Goal: Task Accomplishment & Management: Complete application form

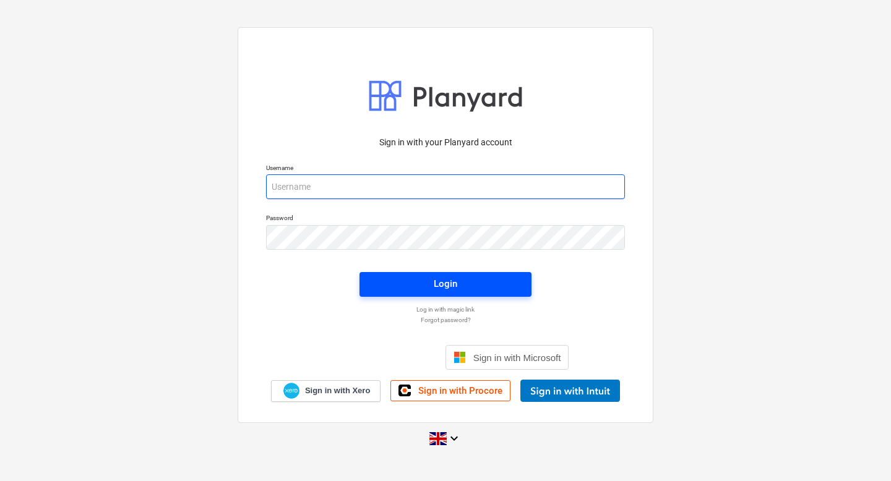
type input "[PERSON_NAME][EMAIL_ADDRESS][DOMAIN_NAME]"
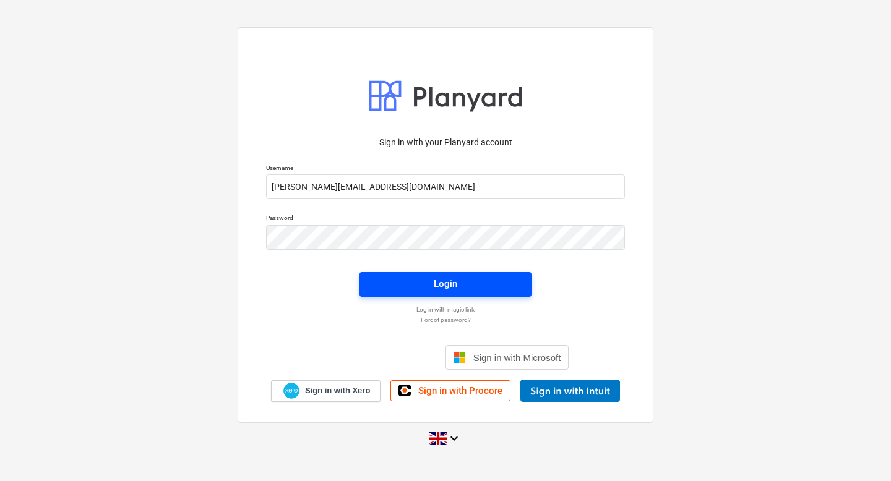
click at [454, 285] on div "Login" at bounding box center [446, 284] width 24 height 16
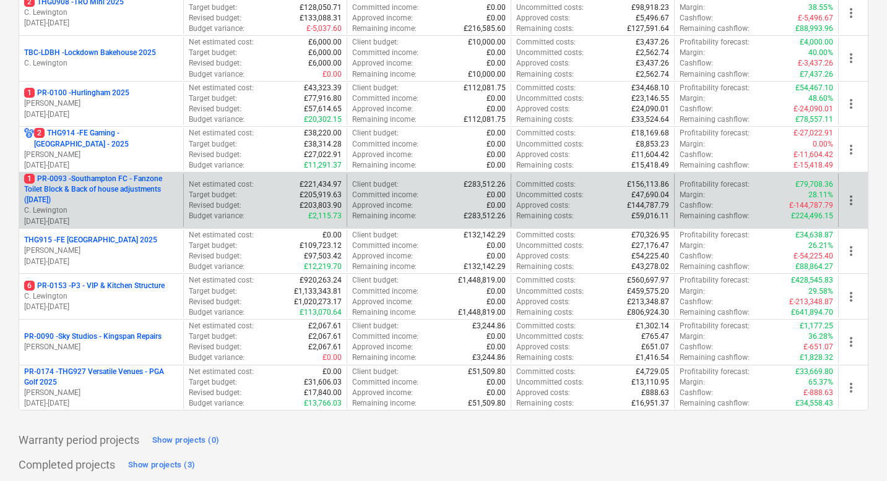
scroll to position [506, 0]
click at [121, 191] on p "1 PR-0093 - Southampton FC - Fanzone Toilet Block & Back of house adjustments (…" at bounding box center [101, 189] width 154 height 32
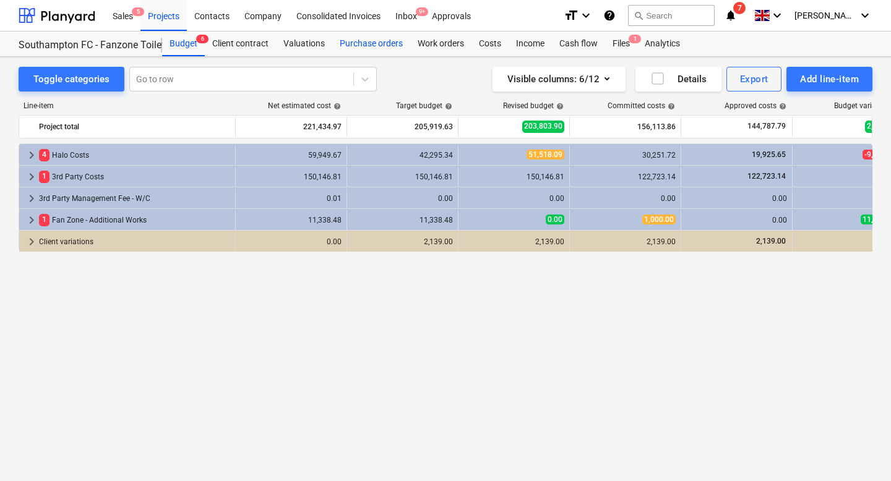
click at [364, 46] on div "Purchase orders" at bounding box center [371, 44] width 78 height 25
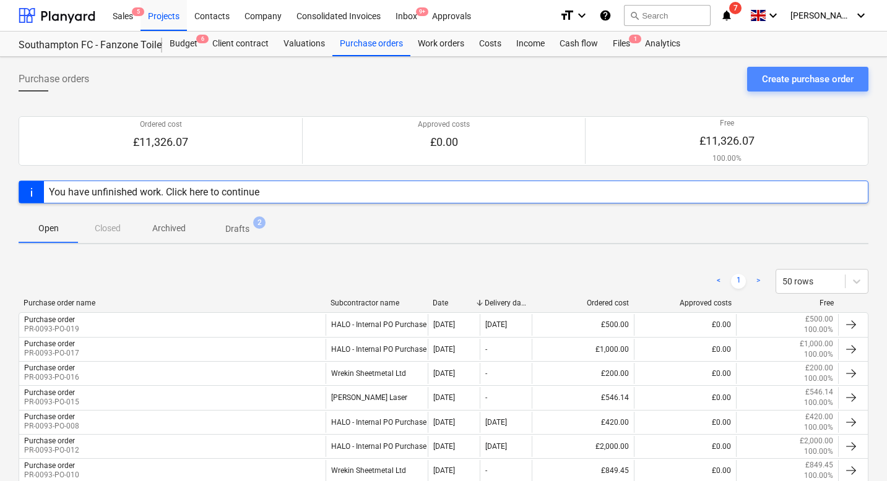
click at [775, 81] on div "Create purchase order" at bounding box center [808, 79] width 92 height 16
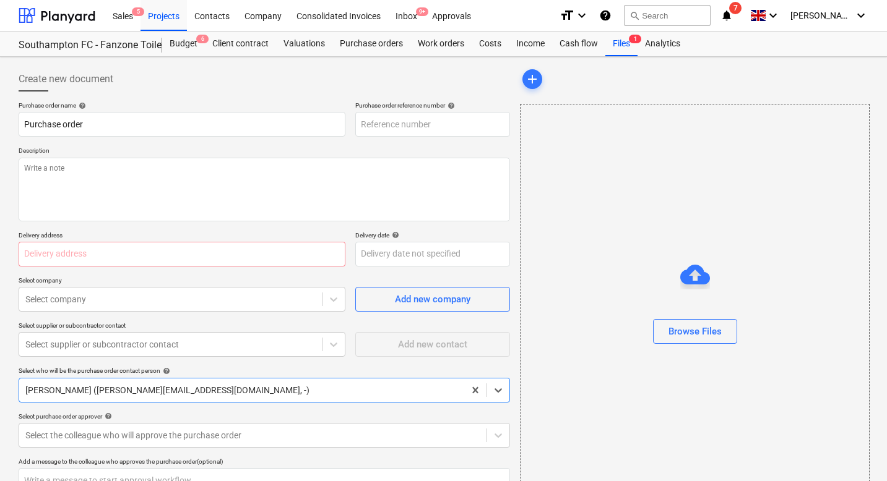
type textarea "x"
type input "PR-0093-PO-020"
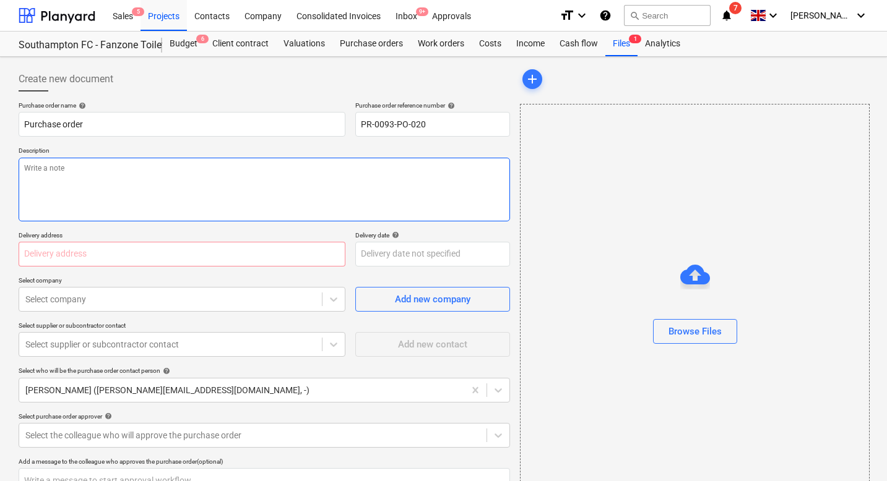
click at [164, 173] on textarea at bounding box center [264, 190] width 491 height 64
type textarea "x"
type textarea "P"
type textarea "x"
type textarea "Pl"
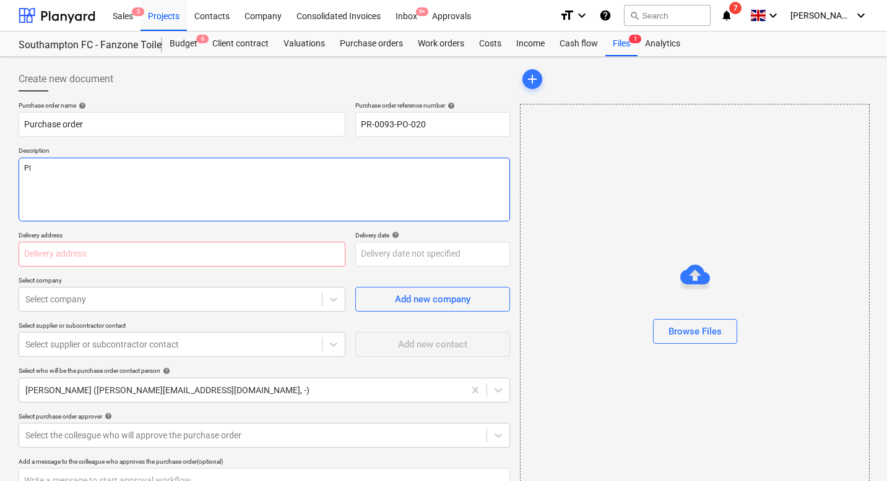
type textarea "x"
type textarea "Ple"
type textarea "x"
type textarea "Pleo"
type textarea "x"
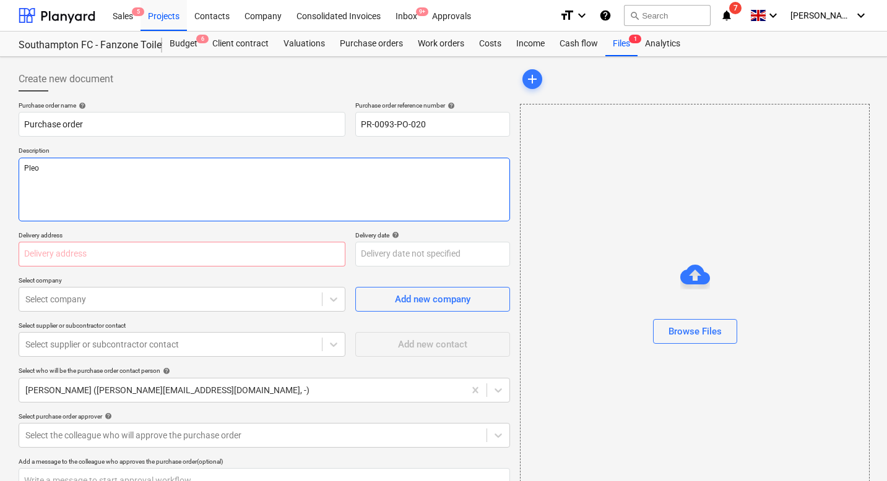
type textarea "Pleo"
type textarea "x"
type textarea "Pleo F"
type textarea "x"
type textarea "Pleo Fu"
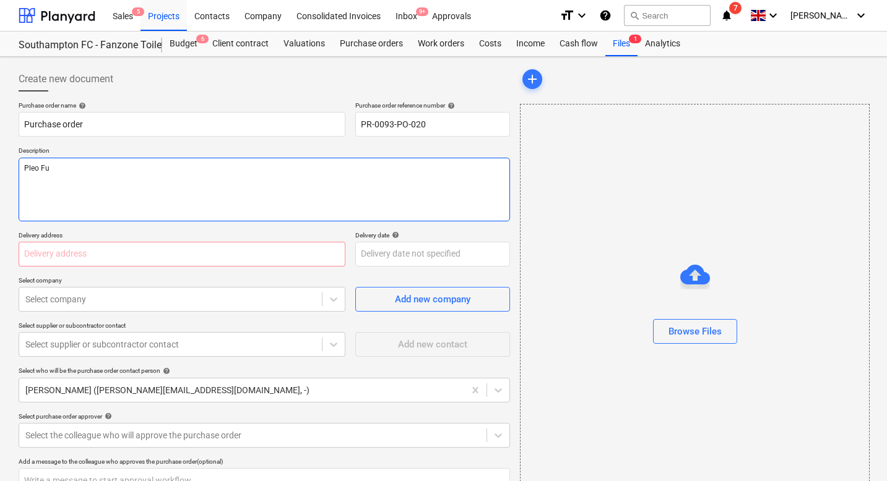
type textarea "x"
type textarea "Pleo Fun"
type textarea "x"
type textarea "Pleo Fund"
type textarea "x"
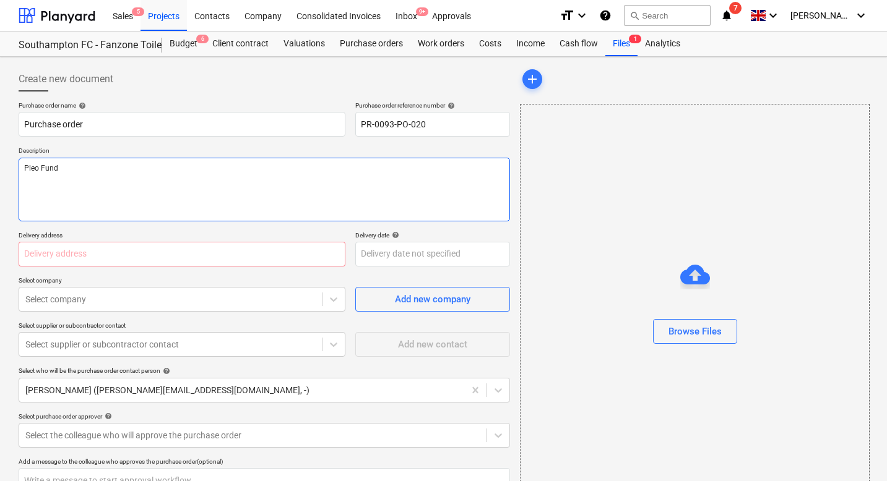
type textarea "Pleo Funds"
type textarea "x"
type textarea "Pleo Funds"
type textarea "x"
type textarea "Pleo Funds f"
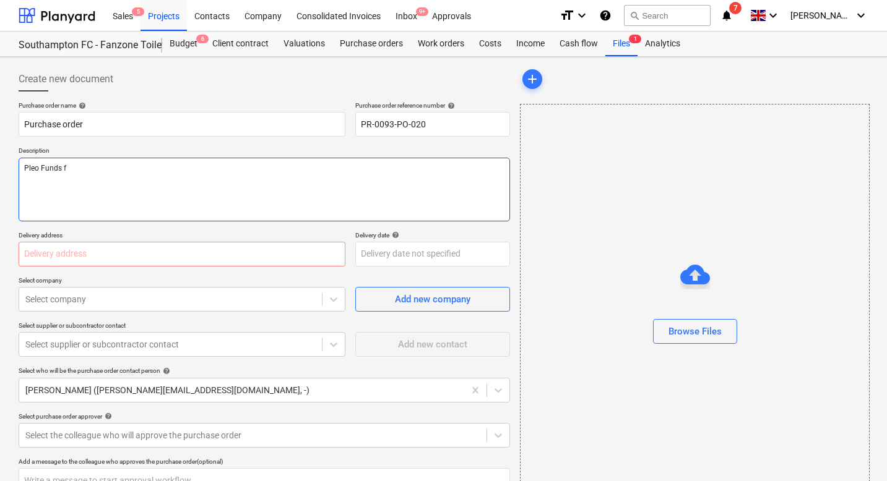
type textarea "x"
type textarea "Pleo Funds fo"
type textarea "x"
type textarea "Pleo Funds for"
type textarea "x"
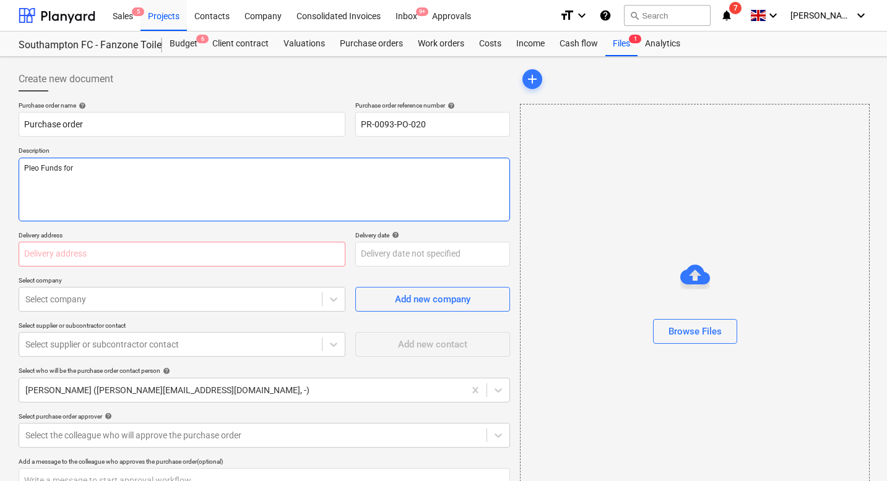
type textarea "Pleo Funds for"
type textarea "x"
type textarea "Pleo Funds for TO"
type textarea "x"
type textarea "Pleo Funds for [PERSON_NAME]"
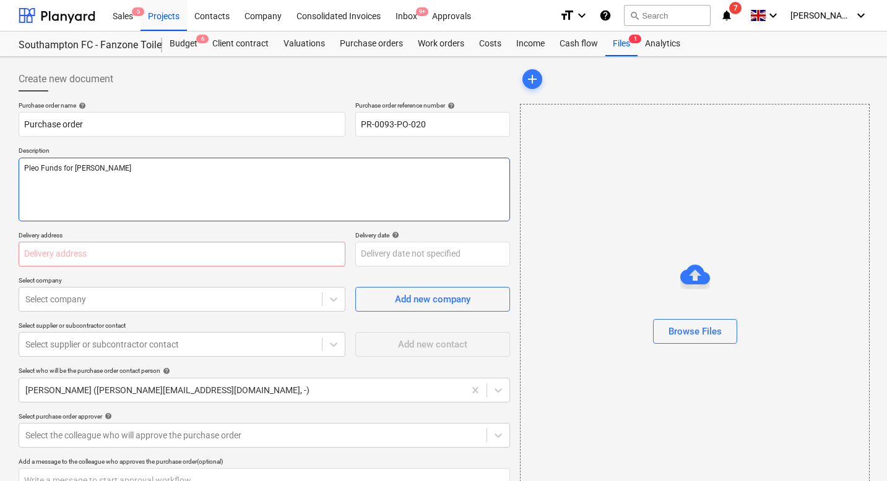
type textarea "x"
type textarea "Pleo Funds for TOma"
type textarea "x"
type textarea "Pleo Funds for [PERSON_NAME]"
type textarea "x"
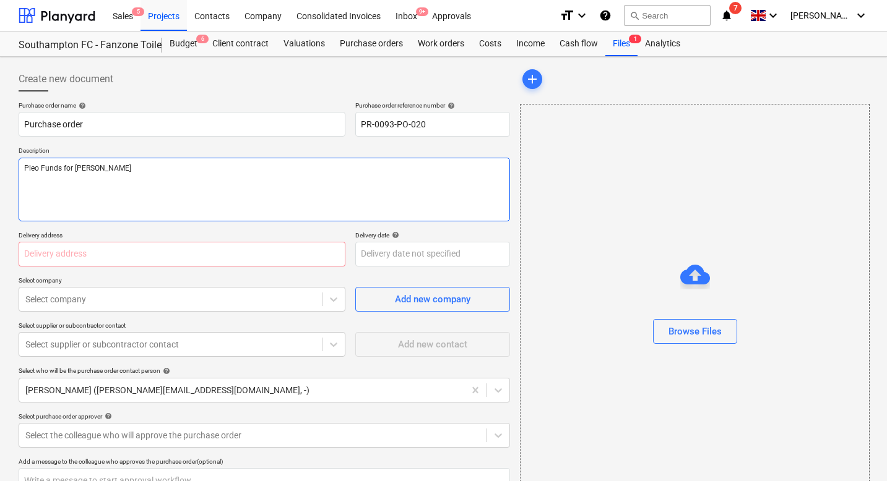
type textarea "Pleo Funds for [PERSON_NAME]"
type textarea "x"
type textarea "Pleo Funds for [PERSON_NAME] a"
type textarea "x"
type textarea "Pleo Funds for [PERSON_NAME]"
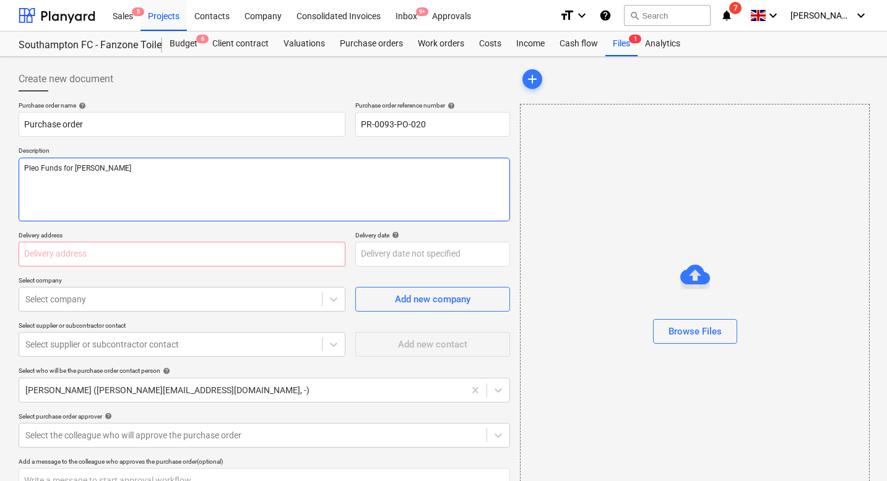
type textarea "x"
type textarea "Pleo Funds for [PERSON_NAME]"
type textarea "x"
type textarea "Pleo Funds for TOma"
type textarea "x"
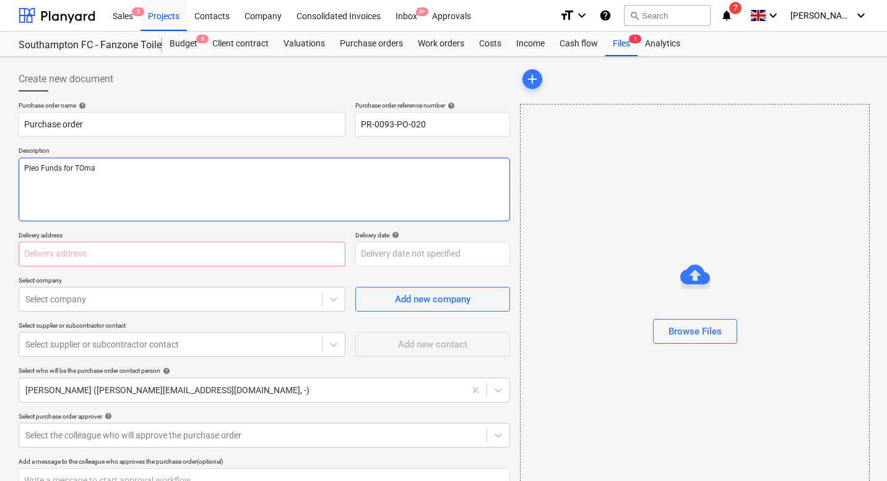
type textarea "Pleo Funds for [PERSON_NAME]"
type textarea "x"
type textarea "Pleo Funds for TO"
type textarea "x"
type textarea "Pleo Funds for T"
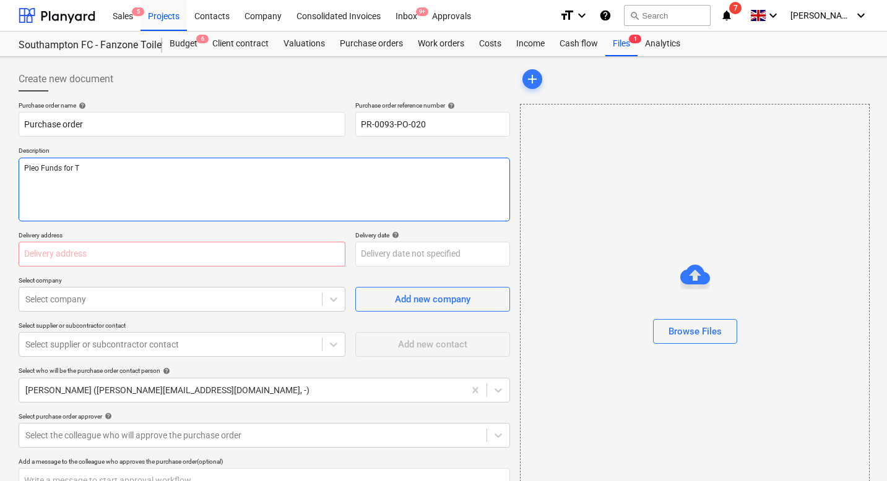
type textarea "x"
type textarea "Pleo Funds for To"
type textarea "x"
type textarea "Pleo Funds for [PERSON_NAME]"
type textarea "x"
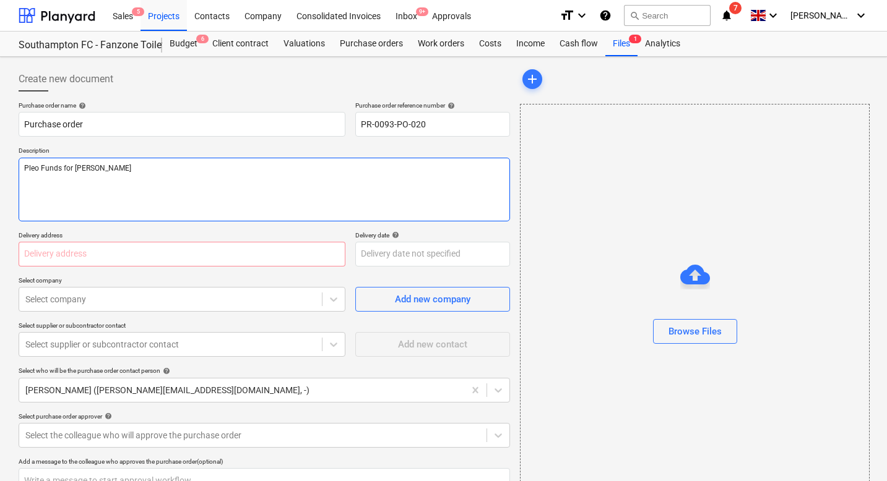
type textarea "Pleo Funds for Toma"
type textarea "x"
type textarea "Pleo Funds for [PERSON_NAME]"
type textarea "x"
type textarea "Pleo Funds for [PERSON_NAME]"
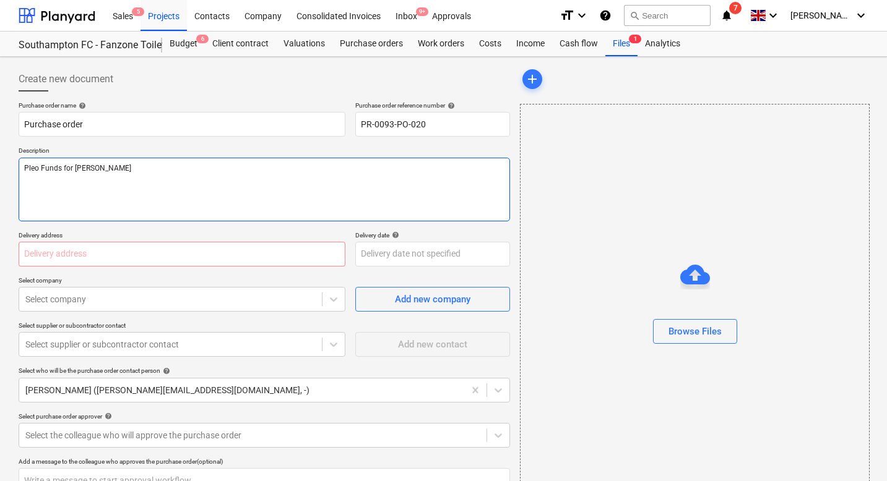
type textarea "x"
type textarea "Pleo Funds for [PERSON_NAME] &"
type textarea "x"
type textarea "Pleo Funds for [PERSON_NAME] &"
type textarea "x"
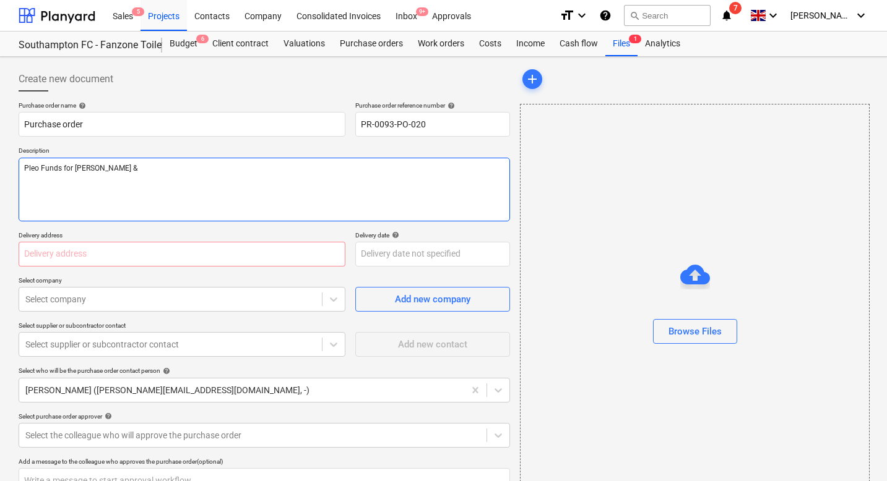
type textarea "Pleo Funds for [PERSON_NAME] & K"
type textarea "x"
type textarea "Pleo Funds for [PERSON_NAME] & Ka"
type textarea "x"
type textarea "Pleo Funds for [PERSON_NAME] & Kac"
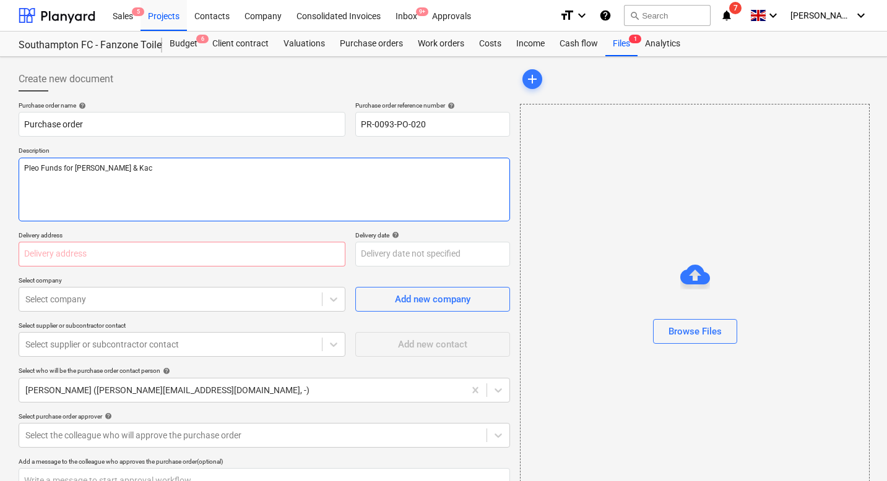
type textarea "x"
type textarea "Pleo Funds for [PERSON_NAME] & Kacp"
type textarea "x"
type textarea "Pleo Funds for [PERSON_NAME] & Kacpe"
type textarea "x"
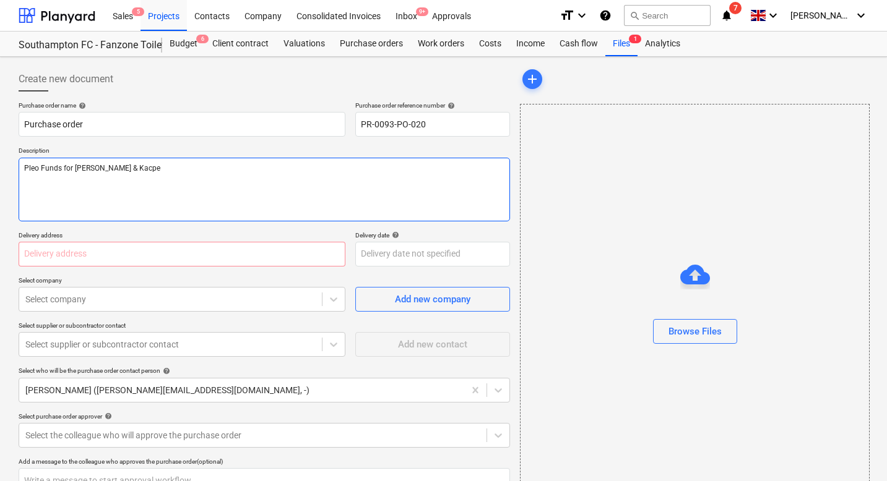
type textarea "Pleo Funds for [PERSON_NAME] & Kacper"
type textarea "x"
type textarea "Pleo Funds for [PERSON_NAME] & Kacper"
click at [50, 178] on textarea "Pleo Funds for [PERSON_NAME] & Kacper" at bounding box center [264, 190] width 491 height 64
type textarea "x"
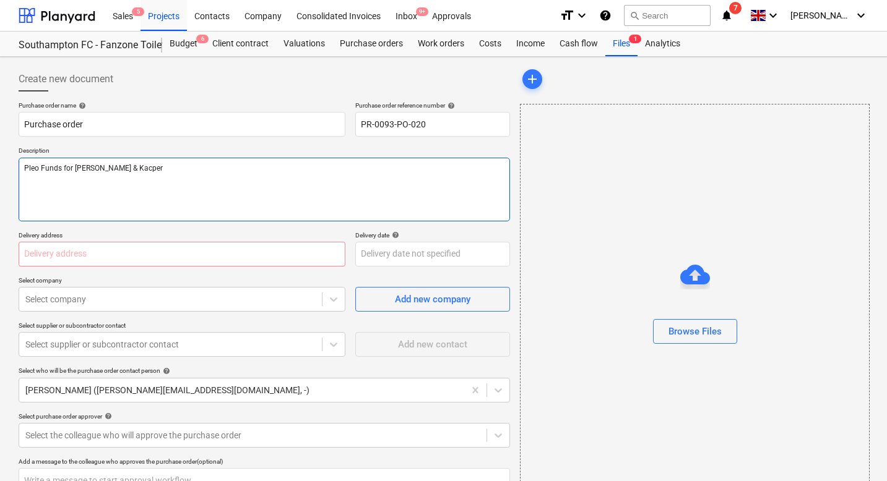
type textarea "Pleo Funds for [PERSON_NAME] & Kacper"
type textarea "x"
type textarea "Pleo Funds for [PERSON_NAME] & Kacper"
type textarea "x"
type textarea "Pleo Funds for [PERSON_NAME] & Kacper T"
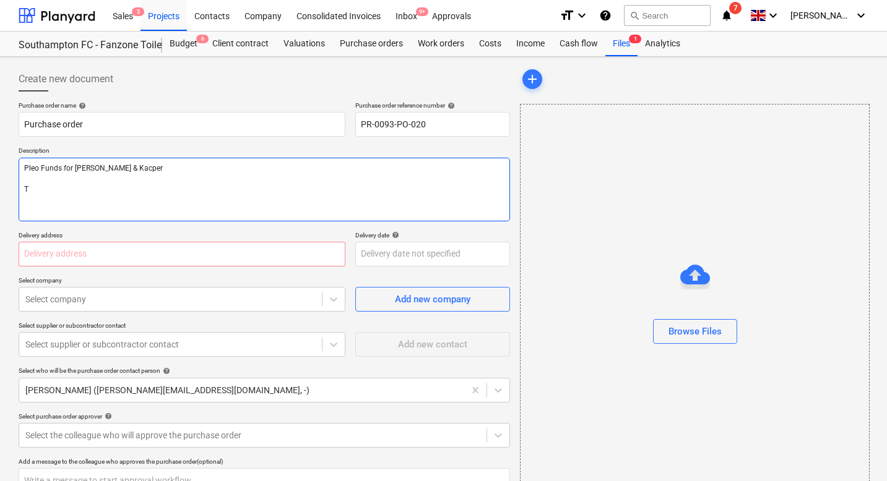
type textarea "x"
type textarea "Pleo Funds for [PERSON_NAME] & Kacper To"
type textarea "x"
type textarea "Pleo Funds for [PERSON_NAME] & Kacper [PERSON_NAME]"
type textarea "x"
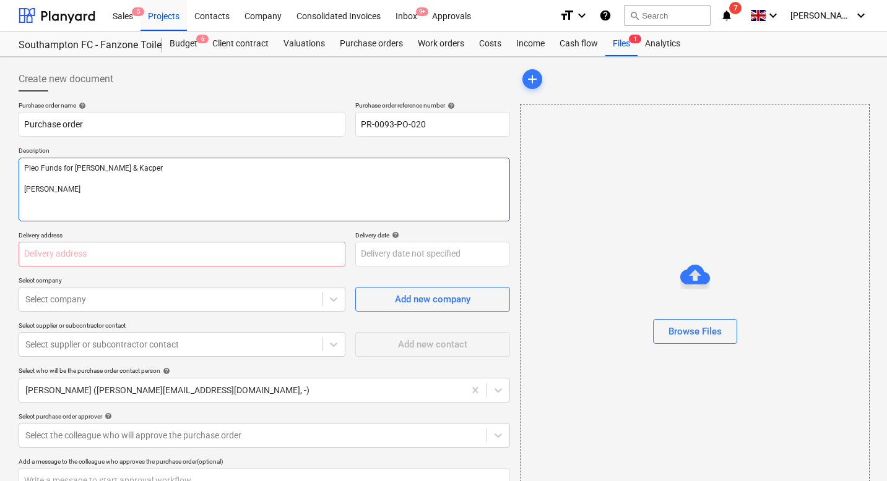
type textarea "Pleo Funds for [PERSON_NAME] & [PERSON_NAME]"
type textarea "x"
type textarea "Pleo Funds for [PERSON_NAME] & [PERSON_NAME]"
type textarea "x"
type textarea "Pleo Funds for [PERSON_NAME] & [PERSON_NAME]"
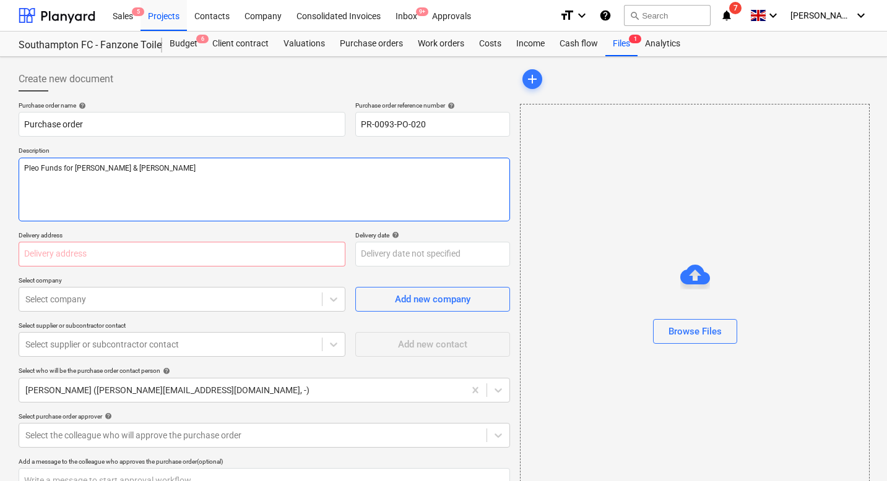
type textarea "x"
type textarea "Pleo Funds for [PERSON_NAME] & [PERSON_NAME] £"
type textarea "x"
type textarea "Pleo Funds for [PERSON_NAME] & [PERSON_NAME] £3"
type textarea "x"
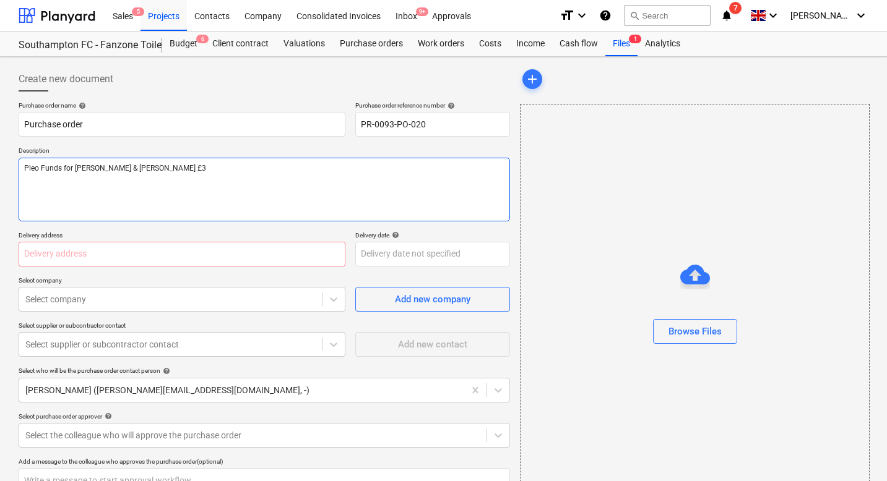
type textarea "Pleo Funds for [PERSON_NAME] & [PERSON_NAME] £30"
type textarea "x"
type textarea "Pleo Funds for [PERSON_NAME] & [PERSON_NAME] £300"
type textarea "x"
type textarea "Pleo Funds for [PERSON_NAME] & [PERSON_NAME] £300"
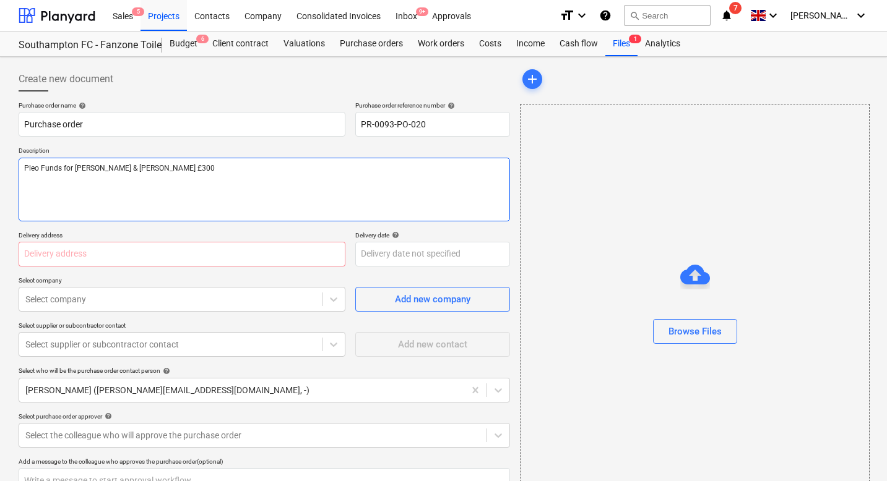
type textarea "x"
type textarea "Pleo Funds for [PERSON_NAME] & [PERSON_NAME] £300 K"
type textarea "x"
type textarea "Pleo Funds for [PERSON_NAME] & [PERSON_NAME] £300 Ka"
type textarea "x"
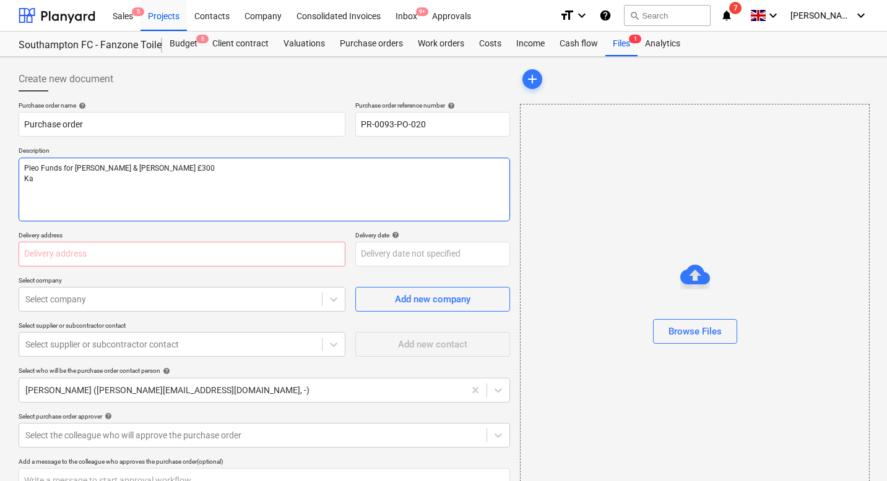
type textarea "Pleo Funds for [PERSON_NAME] & [PERSON_NAME] £300 Kac"
type textarea "x"
type textarea "Pleo Funds for [PERSON_NAME] & [PERSON_NAME] £300 Kacp"
type textarea "x"
type textarea "Pleo Funds for [PERSON_NAME] & [PERSON_NAME] £300 Kacpe"
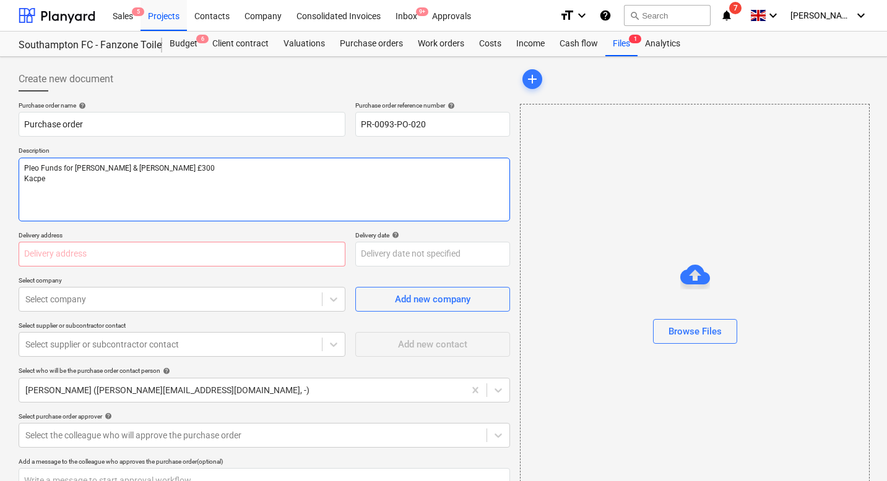
type textarea "x"
type textarea "Pleo Funds for [PERSON_NAME] & [PERSON_NAME] £300 Kacper"
type textarea "x"
type textarea "Pleo Funds for [PERSON_NAME] & [PERSON_NAME] £300 Kacper"
type textarea "x"
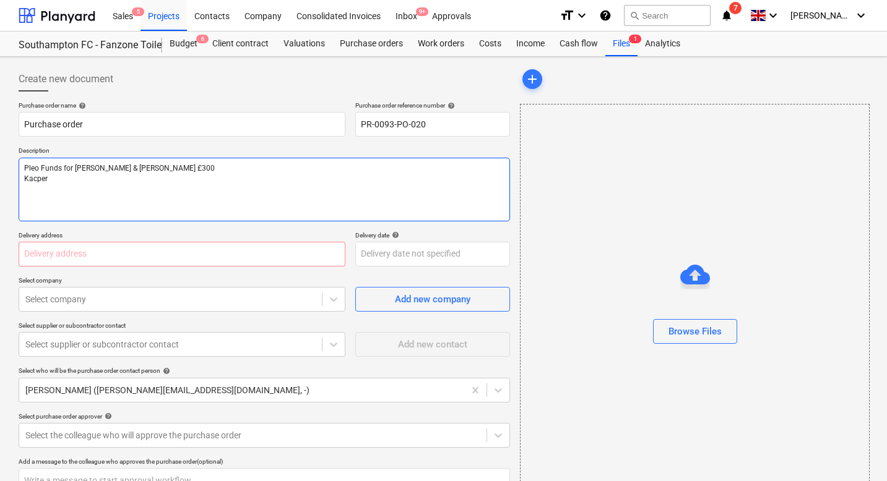
type textarea "Pleo Funds for [PERSON_NAME] & [PERSON_NAME] £300 Kacper £"
type textarea "x"
type textarea "Pleo Funds for [PERSON_NAME] & [PERSON_NAME] £300 Kacper £3"
type textarea "x"
type textarea "Pleo Funds for [PERSON_NAME] & [PERSON_NAME] £300 Kacper £30"
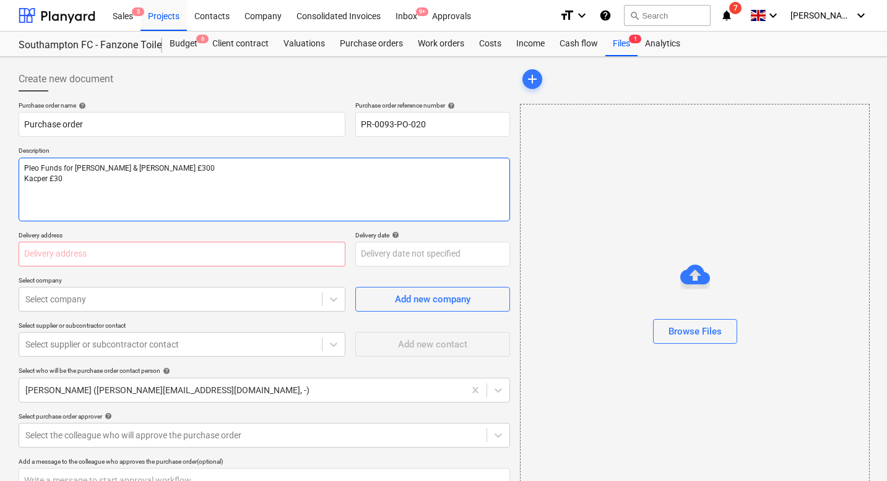
type textarea "x"
type textarea "Pleo Funds for [PERSON_NAME] & [PERSON_NAME] £300 Kacper £300"
click at [56, 188] on textarea "Pleo Funds for [PERSON_NAME] & [PERSON_NAME] £300 Kacper £300" at bounding box center [264, 190] width 491 height 64
type textarea "x"
type textarea "Pleo Funds for [PERSON_NAME] & [PERSON_NAME] £00 Kacper £300"
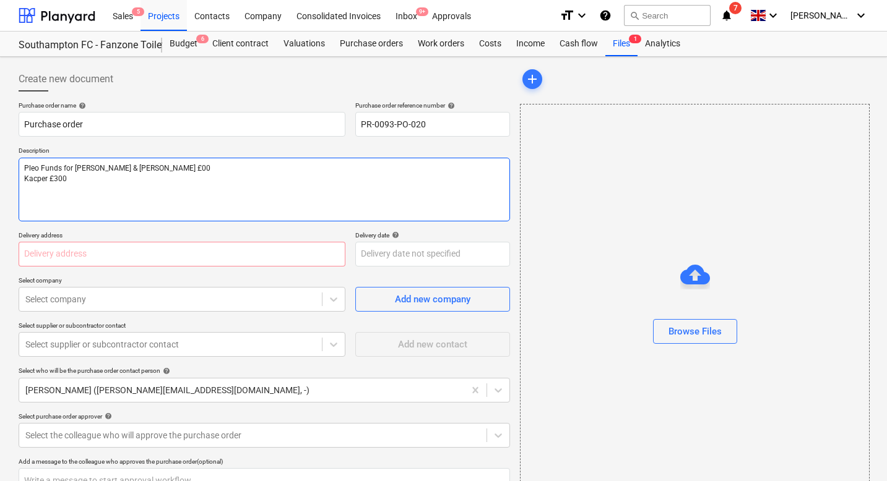
type textarea "x"
click at [24, 189] on textarea "Pleo Funds for [PERSON_NAME] & [PERSON_NAME] £500 Kacper £300" at bounding box center [264, 190] width 491 height 64
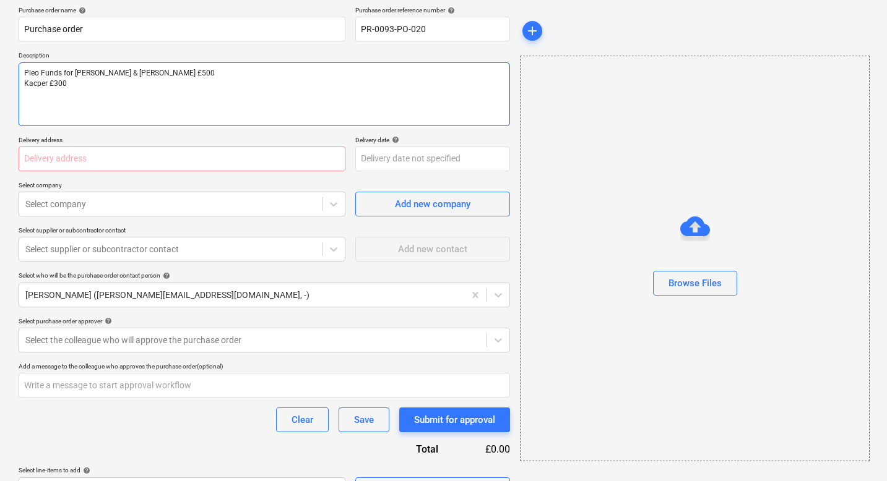
scroll to position [96, 0]
click at [57, 95] on textarea "Pleo Funds for [PERSON_NAME] & [PERSON_NAME] £500 Kacper £300" at bounding box center [264, 94] width 491 height 64
type textarea "Pleo Funds for [PERSON_NAME] & [PERSON_NAME] £500 Kacper £300"
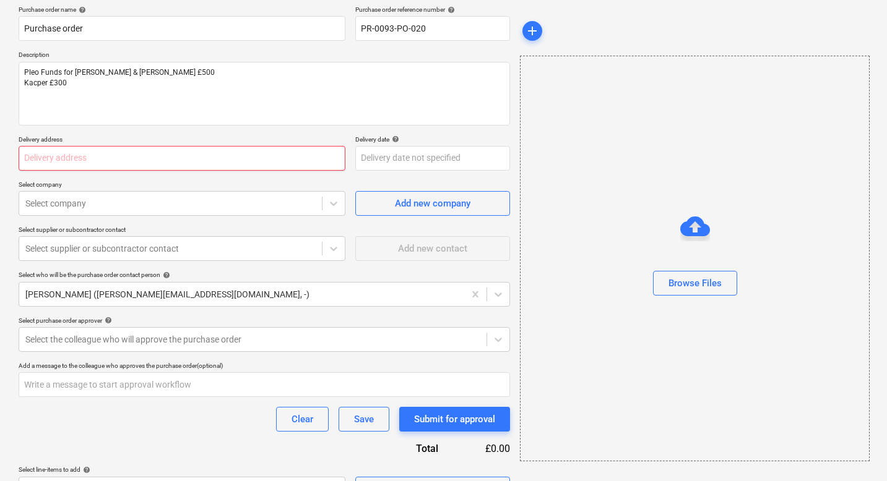
type textarea "x"
click at [95, 158] on input "text" at bounding box center [182, 158] width 327 height 25
type input "Foundry, [STREET_ADDRESS]"
type input "The Halo Group"
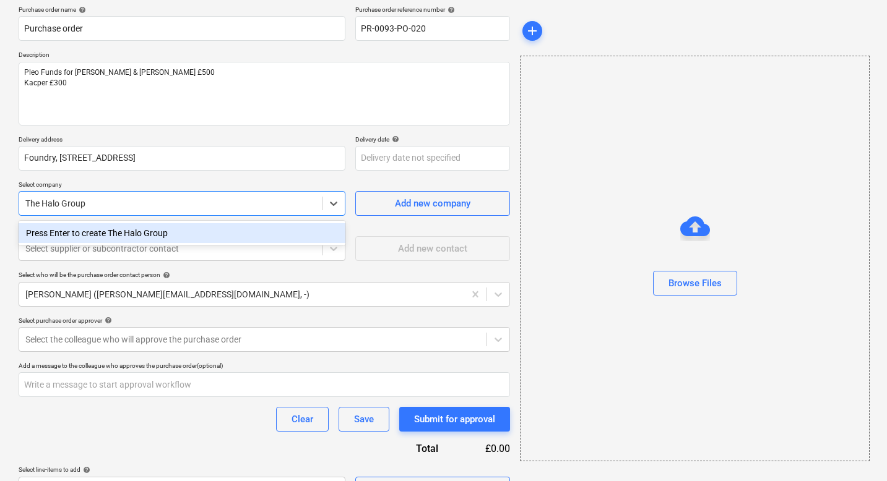
click at [98, 230] on div "Press Enter to create The Halo Group" at bounding box center [182, 233] width 327 height 20
type textarea "x"
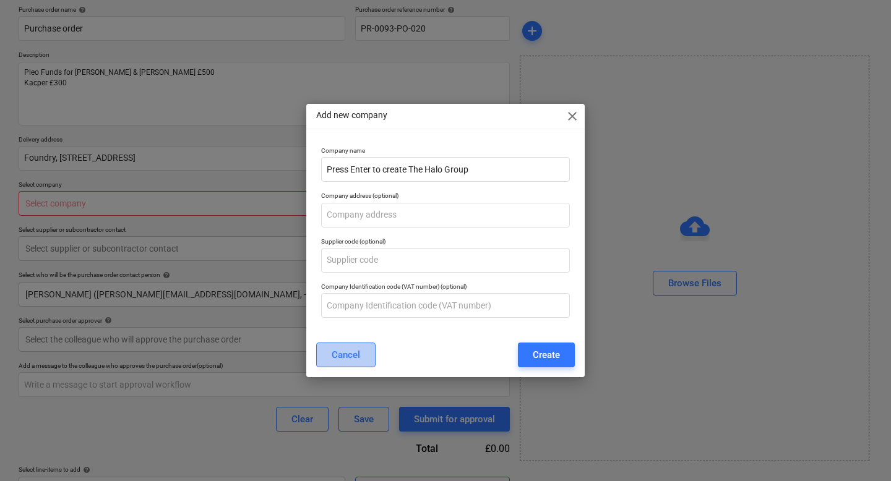
click at [363, 349] on button "Cancel" at bounding box center [345, 355] width 59 height 25
type textarea "x"
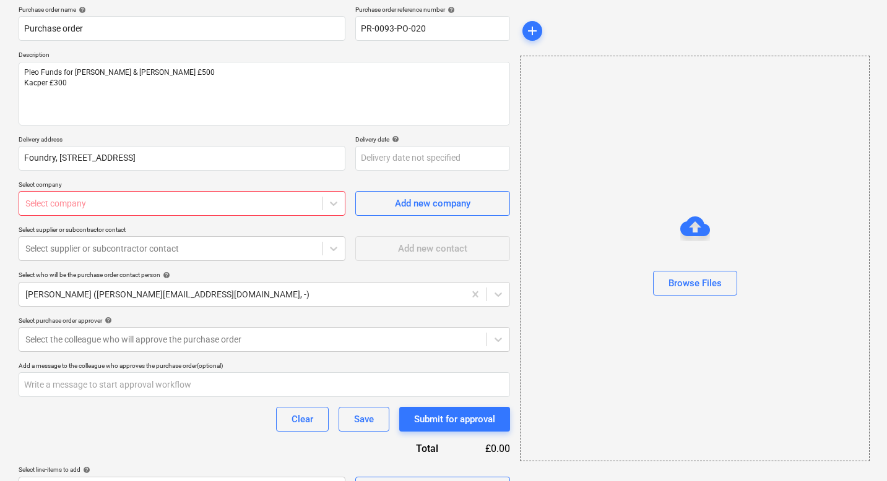
click at [74, 202] on div at bounding box center [170, 203] width 290 height 12
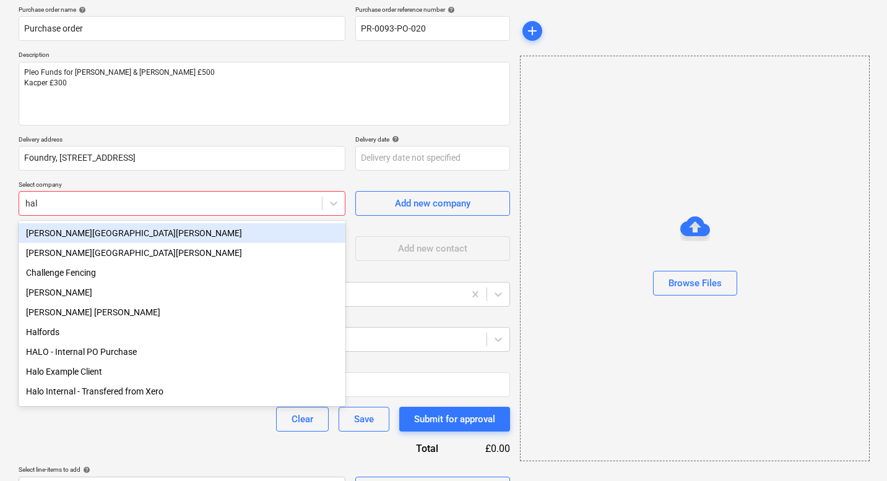
type input "halo"
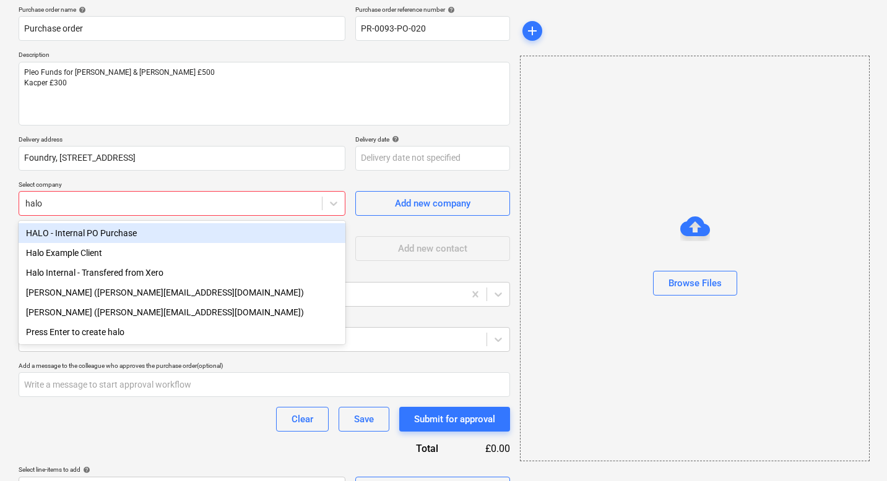
click at [94, 231] on div "HALO - Internal PO Purchase" at bounding box center [182, 233] width 327 height 20
type textarea "x"
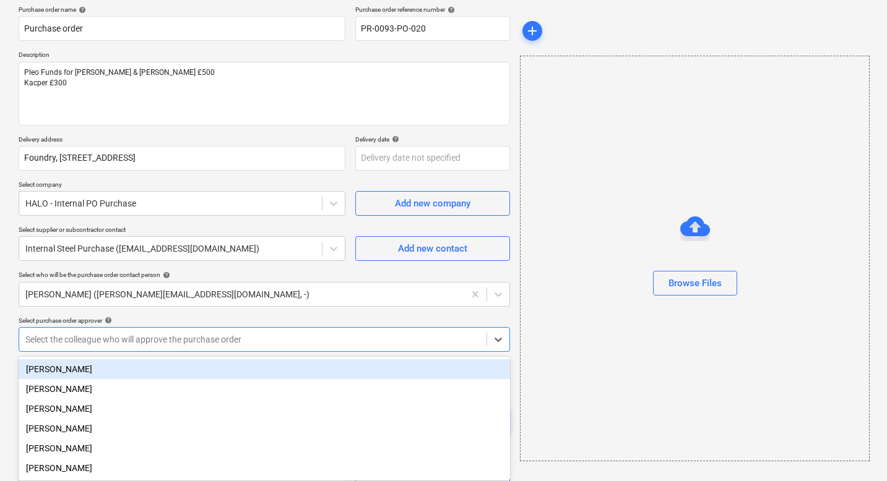
scroll to position [102, 0]
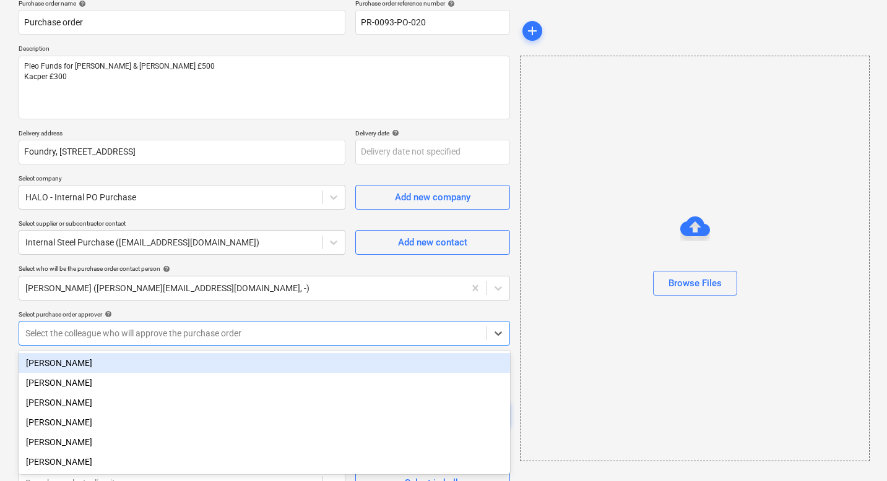
click at [79, 342] on div "Select the colleague who will approve the purchase order" at bounding box center [252, 333] width 467 height 17
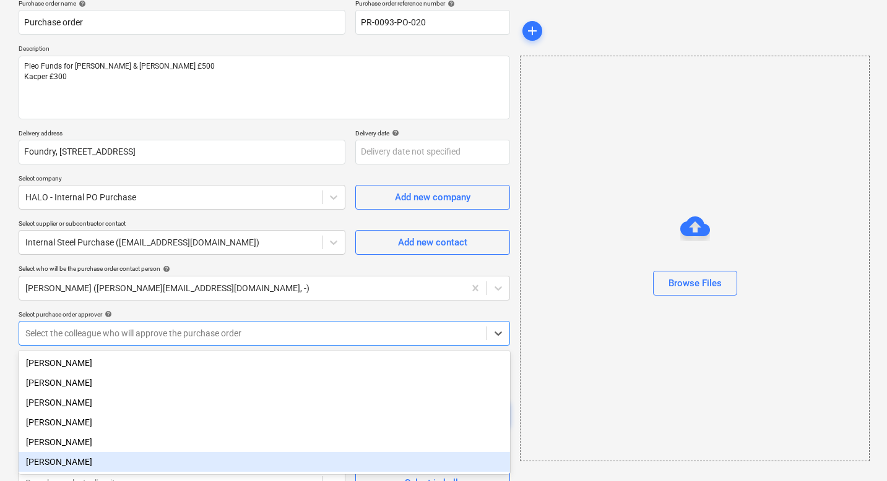
click at [48, 462] on div "[PERSON_NAME]" at bounding box center [264, 462] width 491 height 20
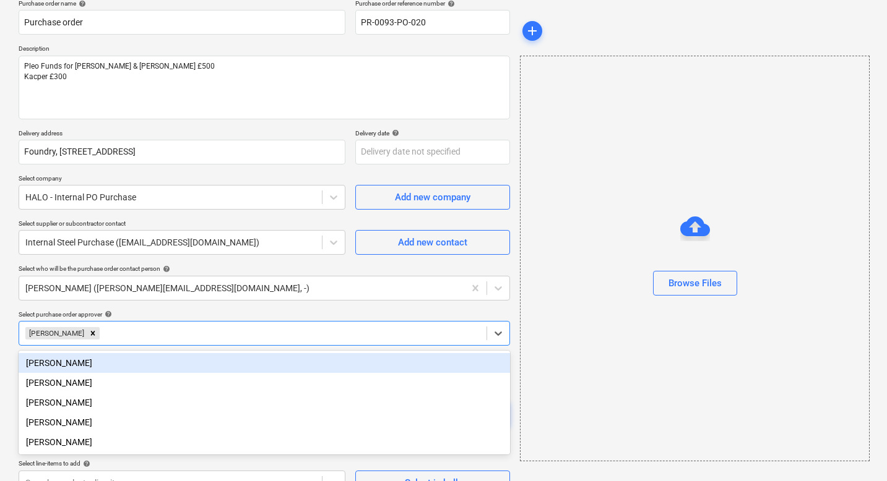
click at [10, 303] on div "Create new document Purchase order name help Purchase order Purchase order refe…" at bounding box center [443, 230] width 887 height 551
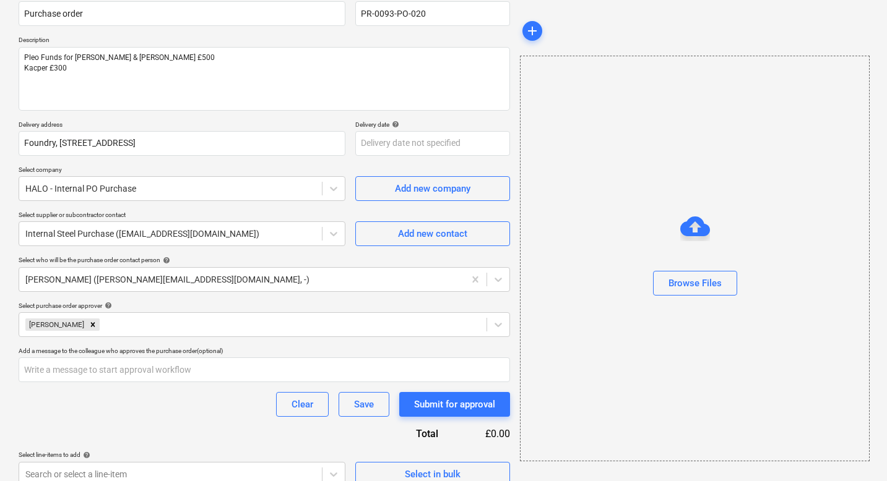
scroll to position [113, 0]
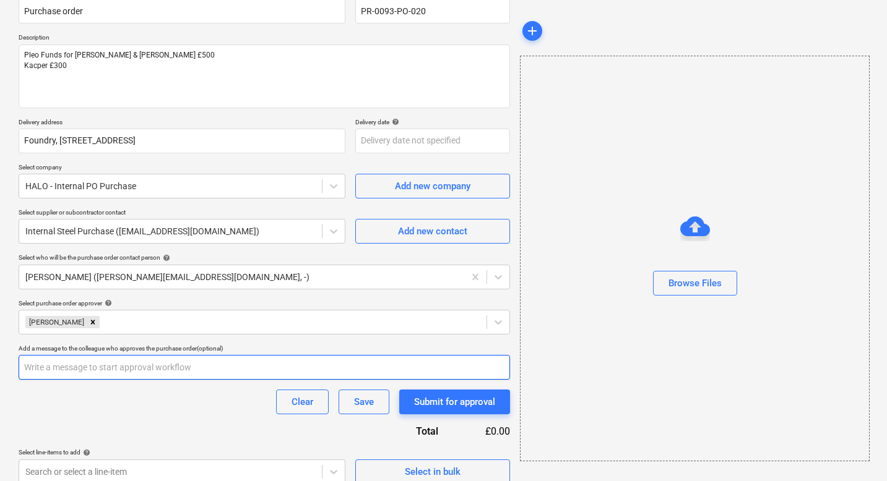
click at [48, 360] on input "text" at bounding box center [264, 367] width 491 height 25
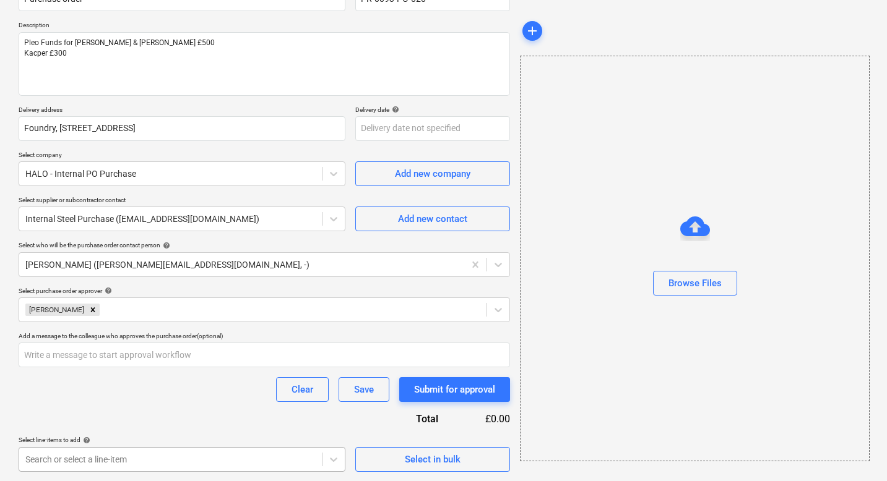
type textarea "x"
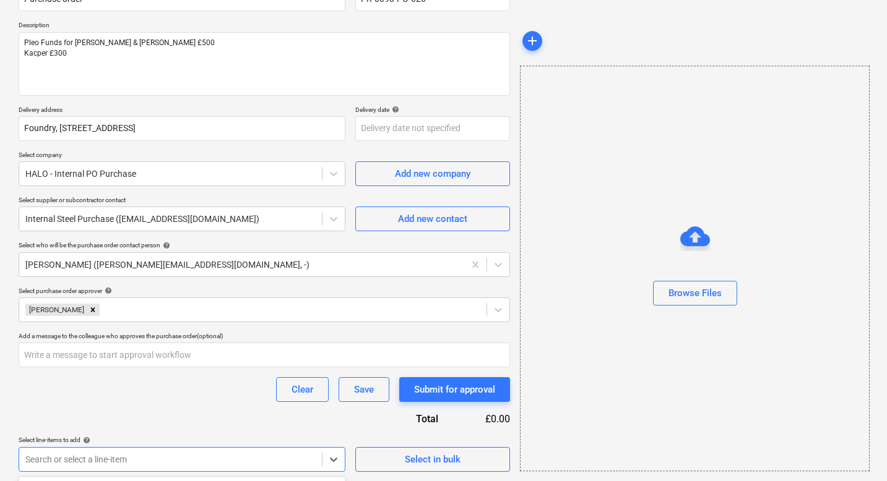
click at [160, 356] on body "Sales 5 Projects Contacts Company Consolidated Invoices Inbox 9+ Approvals form…" at bounding box center [443, 114] width 887 height 481
click at [101, 277] on div "Purchase order name help Purchase order Purchase order reference number help PR…" at bounding box center [264, 224] width 491 height 496
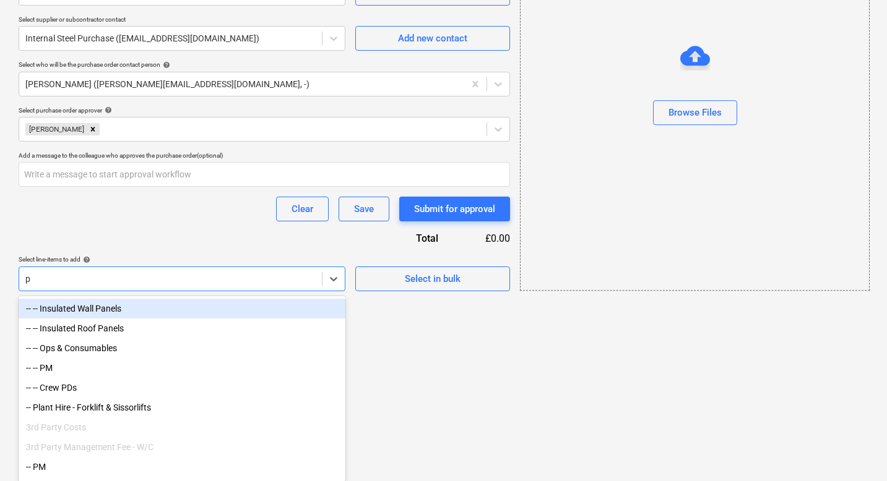
type input "pd"
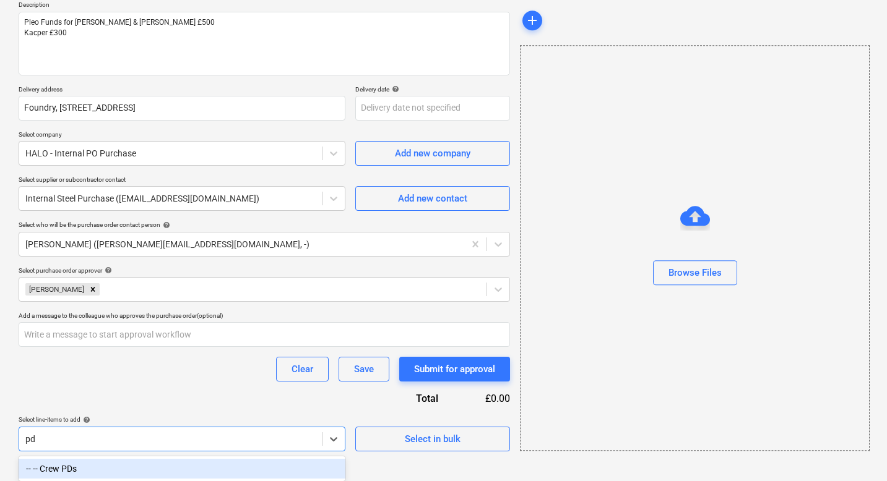
scroll to position [146, 0]
click at [47, 465] on div "-- -- Crew PDs" at bounding box center [182, 469] width 327 height 20
type textarea "x"
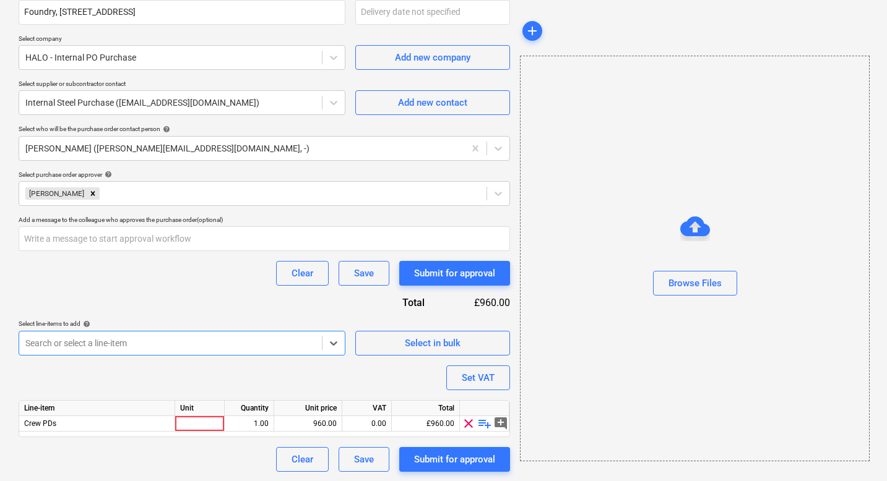
scroll to position [309, 0]
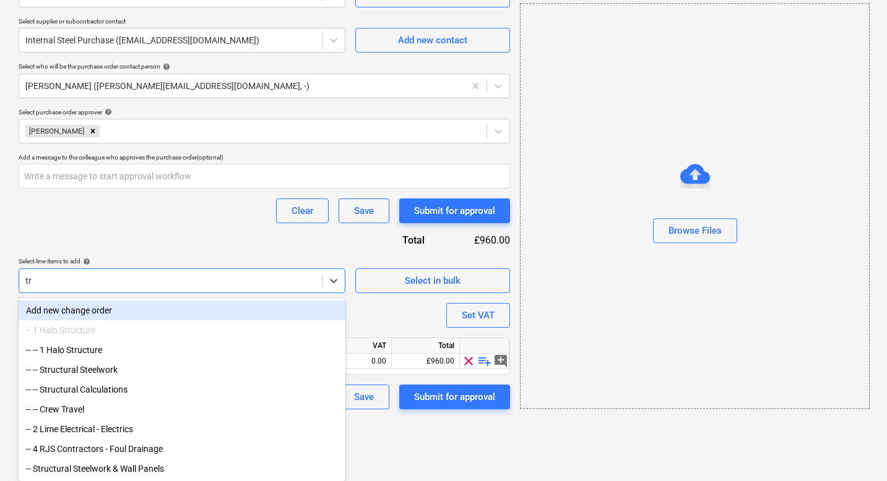
type input "tra"
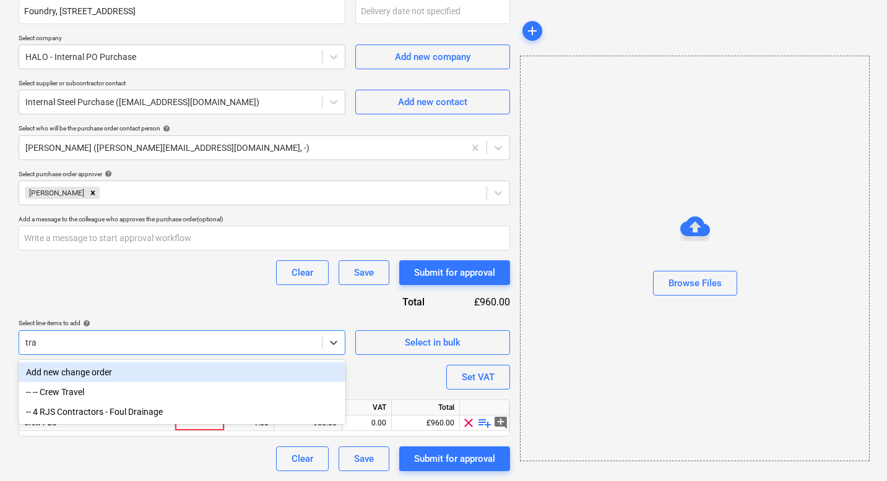
scroll to position [242, 0]
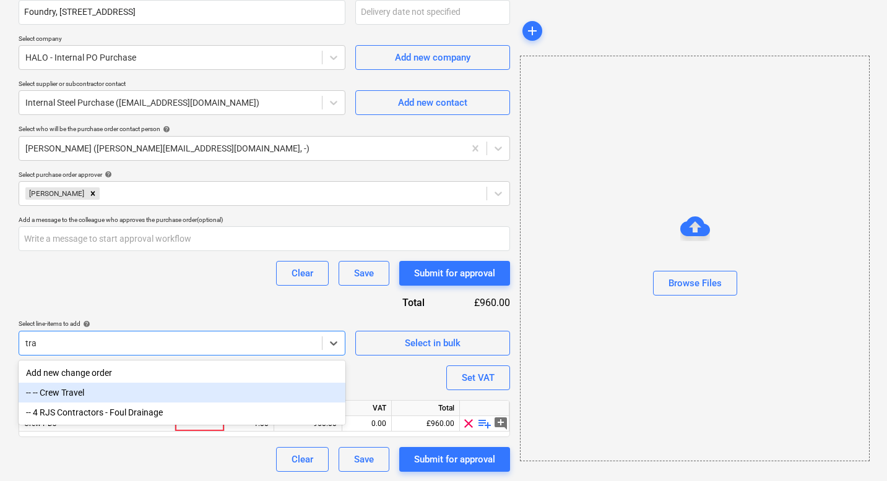
click at [48, 390] on div "-- -- Crew Travel" at bounding box center [182, 393] width 327 height 20
type textarea "x"
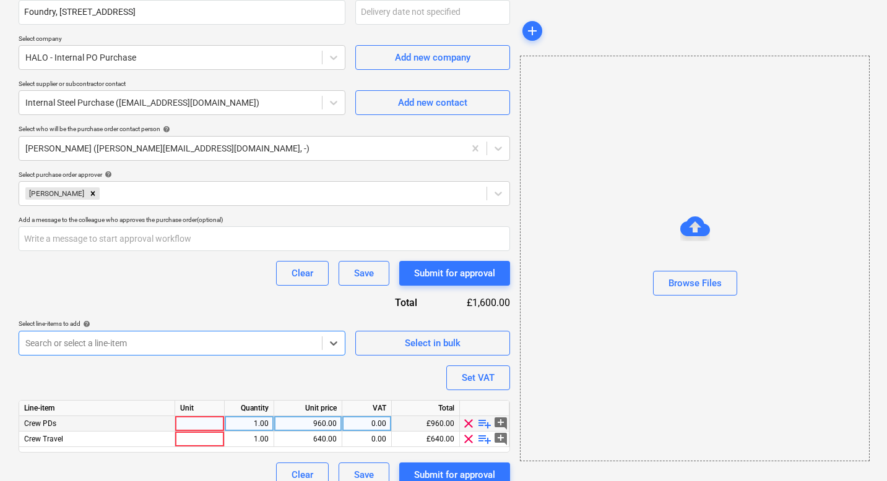
type textarea "x"
click at [185, 423] on div at bounding box center [199, 423] width 49 height 15
type input "1"
type textarea "x"
click at [320, 426] on div "960.00" at bounding box center [308, 423] width 58 height 15
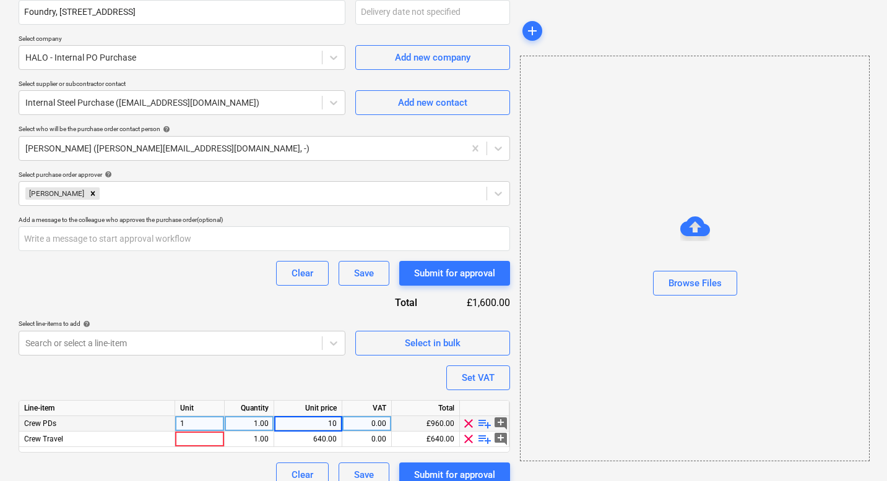
type input "100"
type textarea "x"
click at [223, 463] on div "Clear Save Submit for approval" at bounding box center [264, 475] width 491 height 25
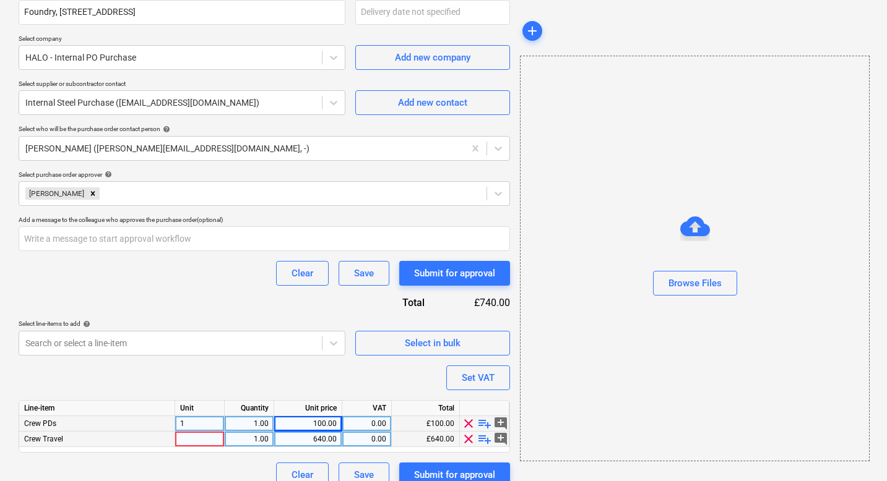
click at [183, 434] on div at bounding box center [199, 439] width 49 height 15
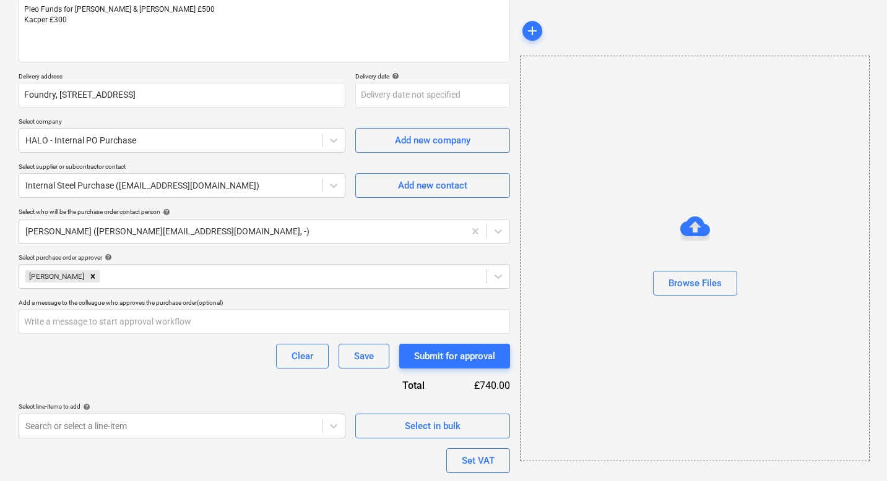
scroll to position [257, 0]
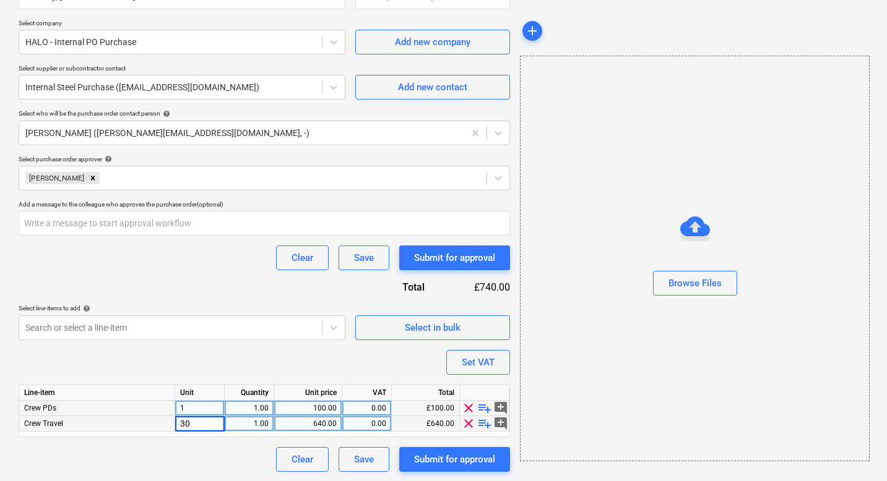
type input "300"
type textarea "x"
click at [155, 450] on div "Clear Save Submit for approval" at bounding box center [264, 459] width 491 height 25
click at [196, 428] on div "300" at bounding box center [199, 423] width 49 height 15
click at [196, 428] on input "300" at bounding box center [199, 423] width 49 height 15
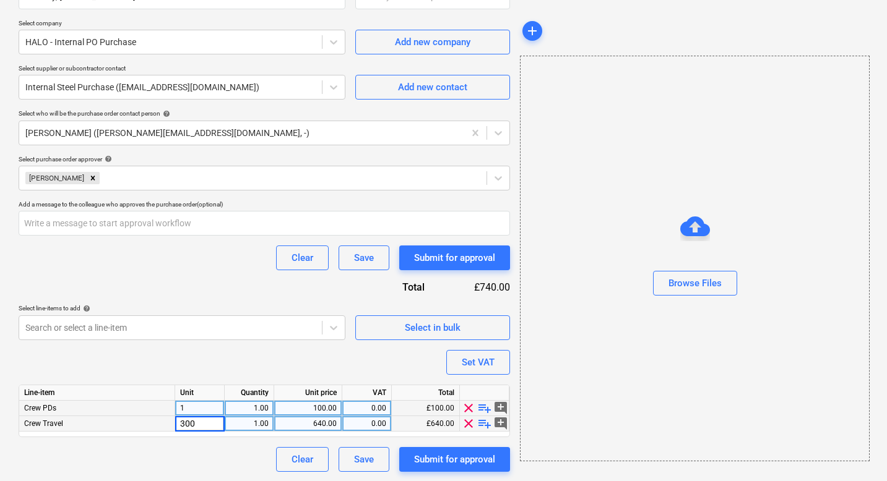
click at [196, 428] on input "300" at bounding box center [199, 423] width 49 height 15
type input "1"
type textarea "x"
click at [322, 424] on div "640.00" at bounding box center [308, 423] width 58 height 15
type input "300"
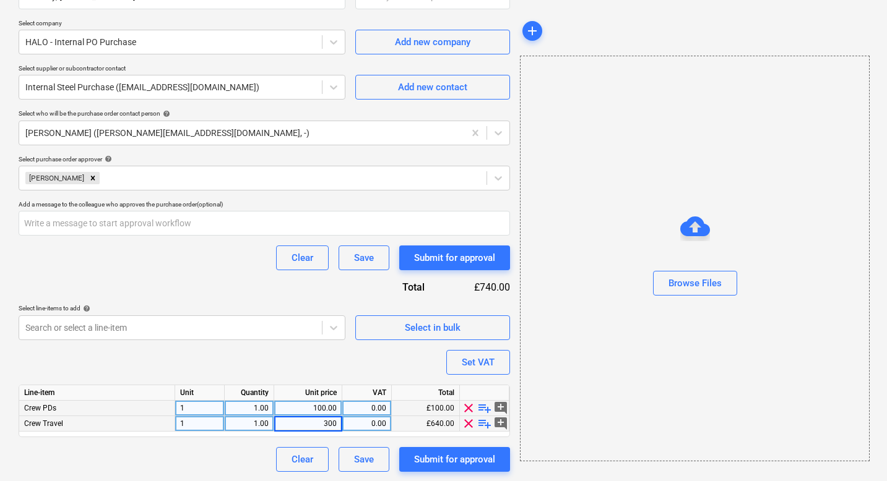
type textarea "x"
click at [216, 446] on div "Purchase order name help Purchase order Purchase order reference number help PR…" at bounding box center [264, 158] width 491 height 628
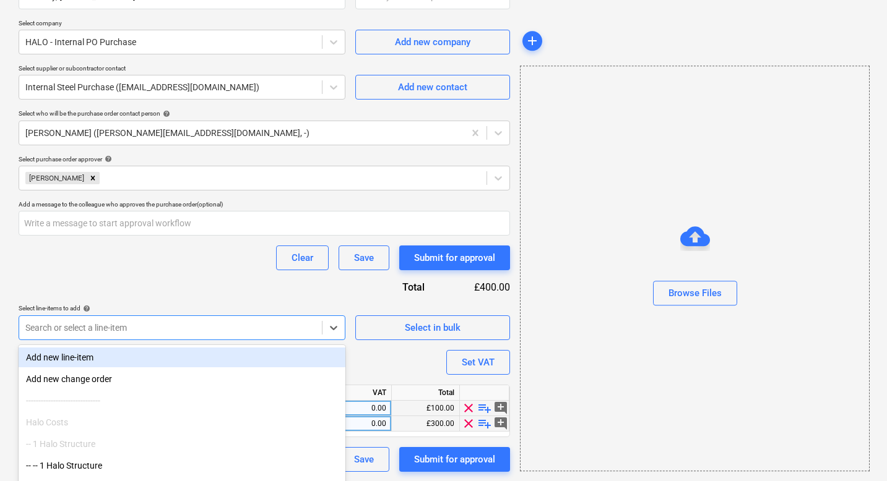
click at [136, 277] on div "Purchase order name help Purchase order Purchase order reference number help PR…" at bounding box center [264, 158] width 491 height 628
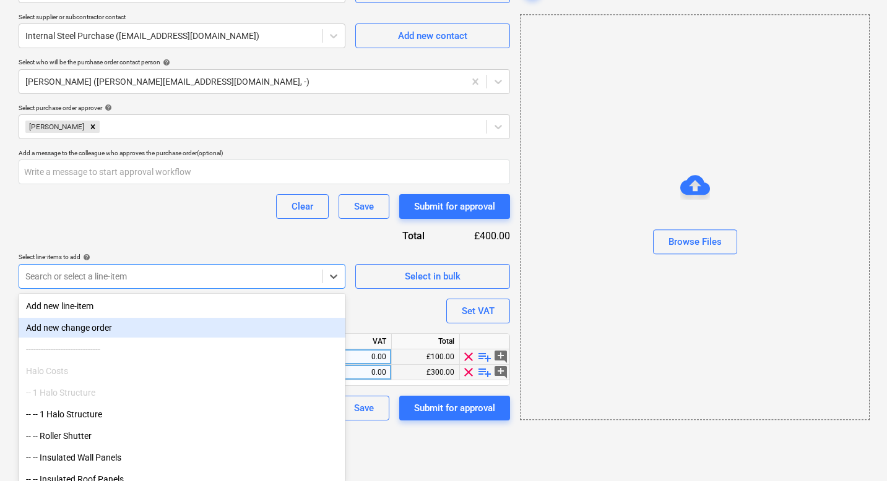
type input "c"
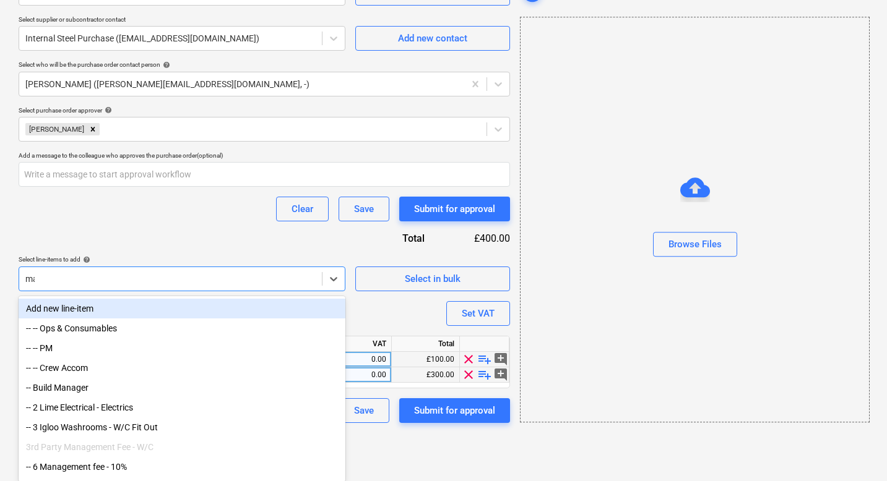
scroll to position [257, 0]
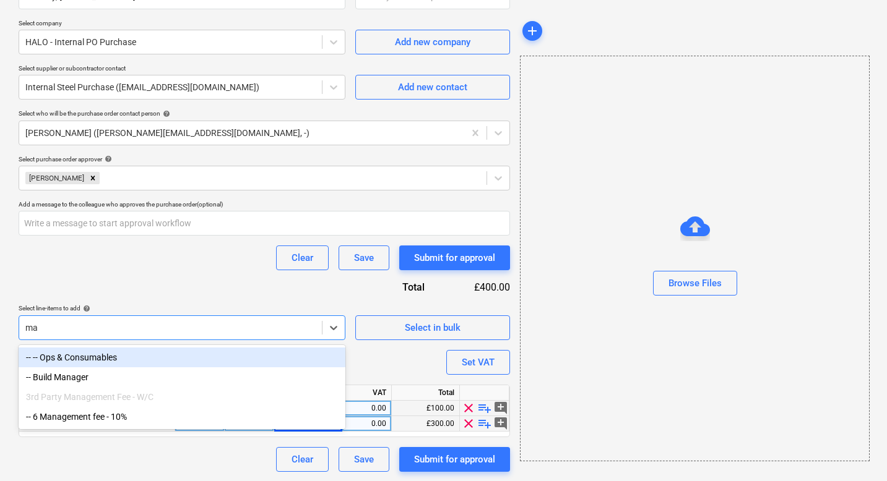
type input "m"
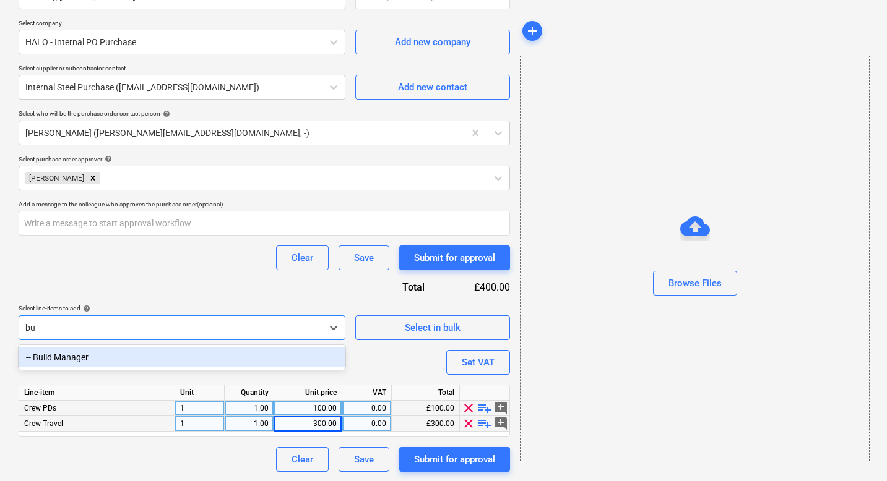
type input "b"
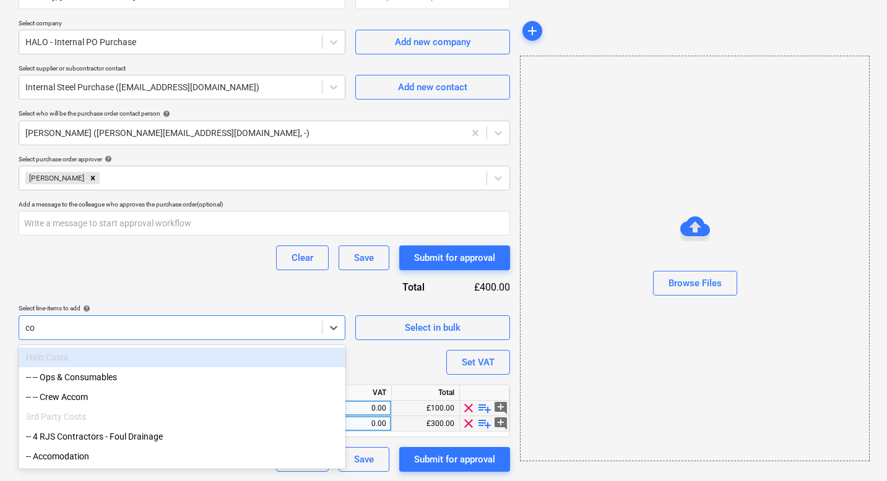
type input "con"
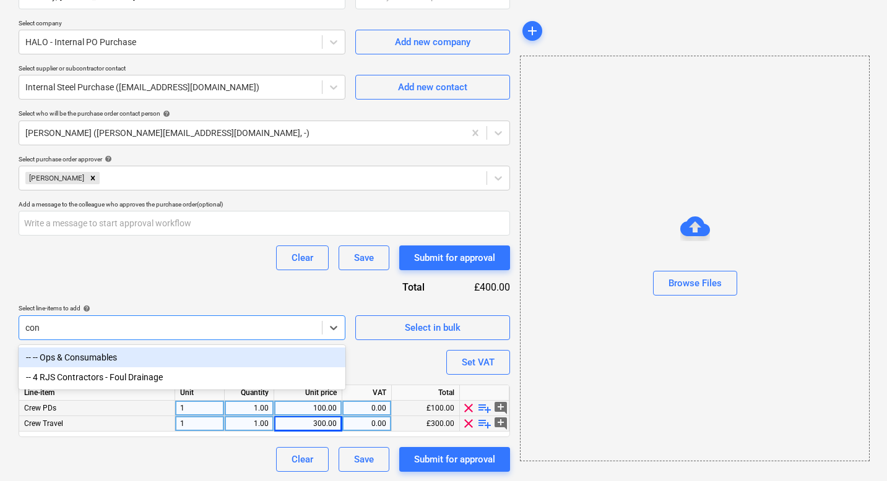
click at [87, 353] on div "-- -- Ops & Consumables" at bounding box center [182, 358] width 327 height 20
type textarea "x"
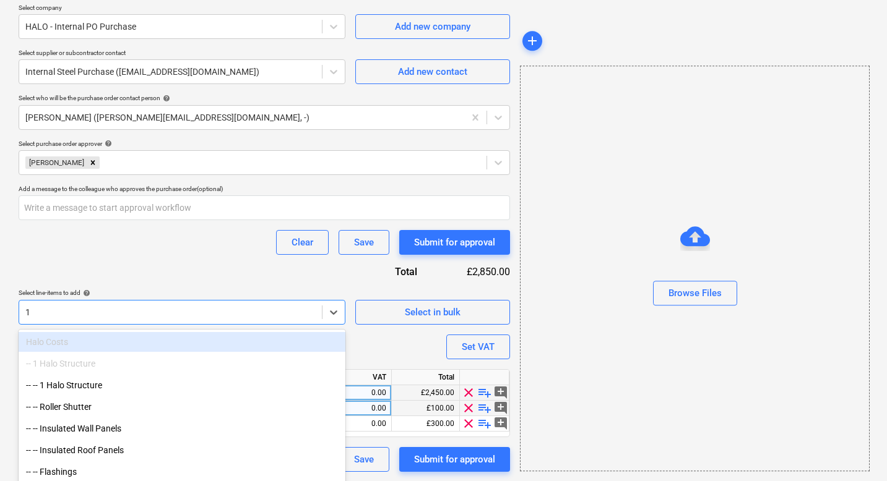
scroll to position [309, 0]
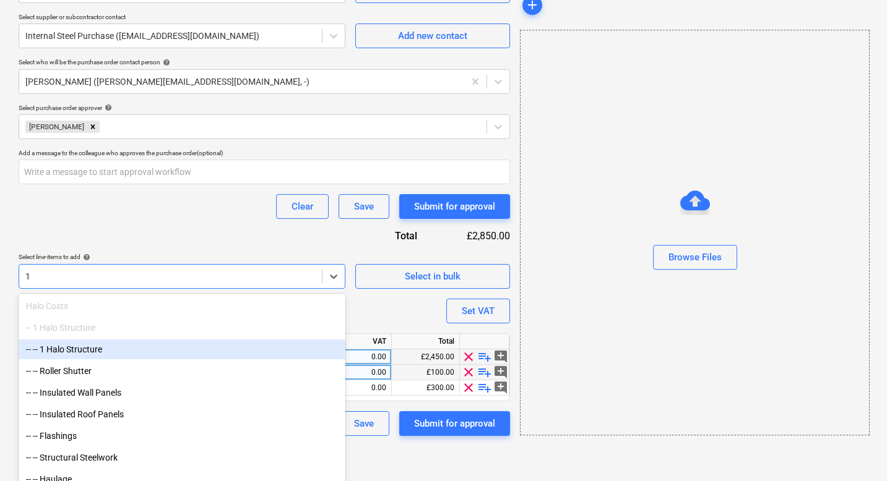
type input "1"
type textarea "x"
click at [384, 322] on div "Purchase order name help Purchase order Purchase order reference number help PR…" at bounding box center [264, 114] width 491 height 643
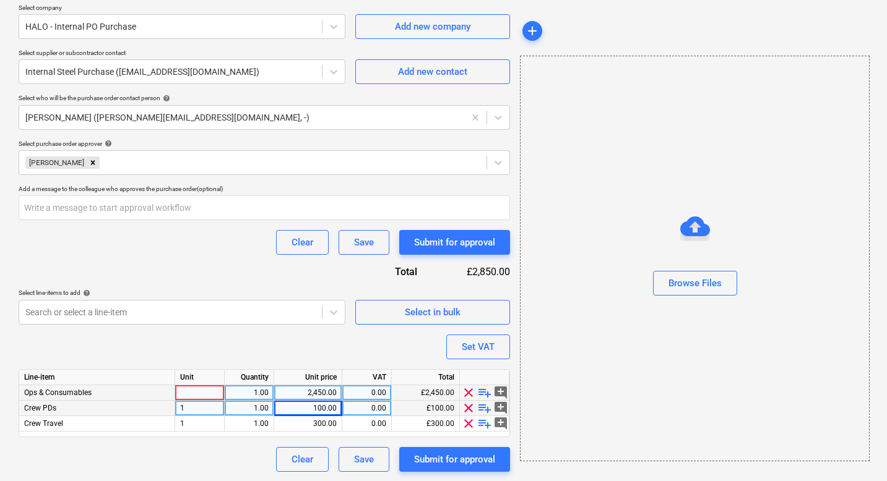
click at [187, 387] on div at bounding box center [199, 392] width 49 height 15
type input "1"
type textarea "x"
click at [310, 390] on div "2,450.00" at bounding box center [308, 392] width 58 height 15
click at [310, 390] on input "2450" at bounding box center [307, 392] width 67 height 15
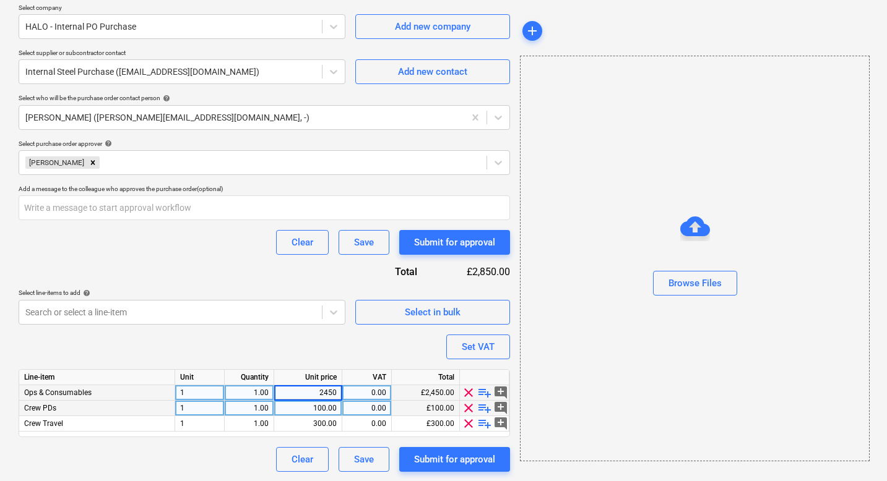
click at [310, 390] on input "2450" at bounding box center [307, 392] width 67 height 15
type input "400"
click at [214, 450] on div "Clear Save Submit for approval" at bounding box center [264, 459] width 491 height 25
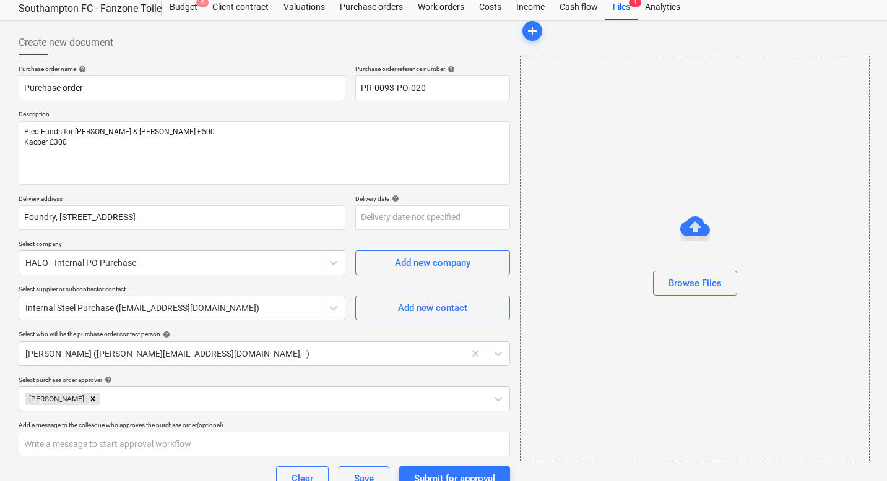
scroll to position [0, 0]
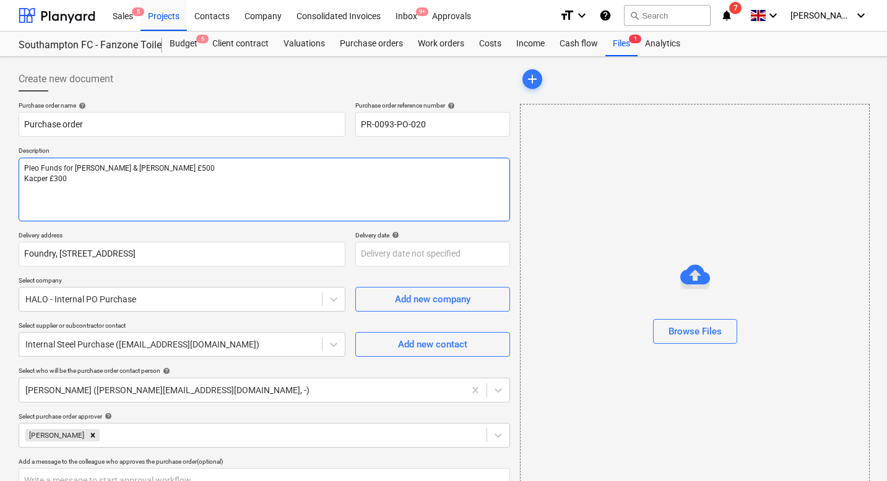
click at [71, 191] on textarea "Pleo Funds for [PERSON_NAME] & [PERSON_NAME] £500 Kacper £300" at bounding box center [264, 190] width 491 height 64
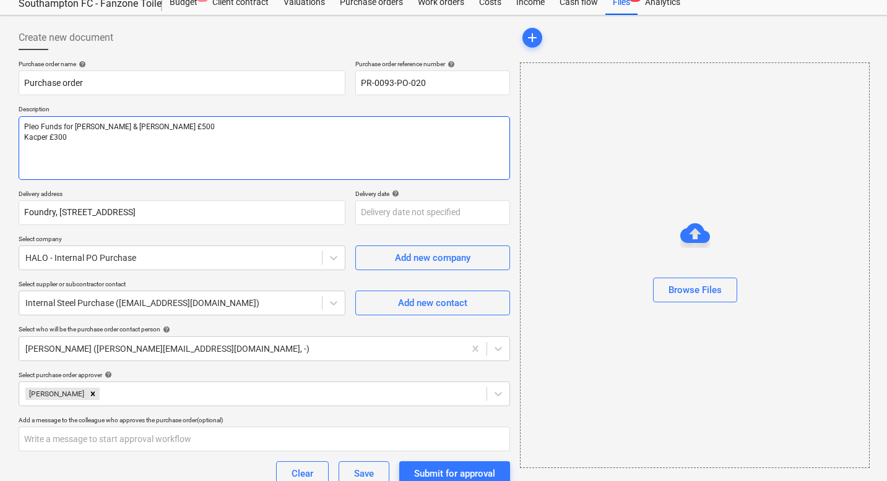
scroll to position [45, 0]
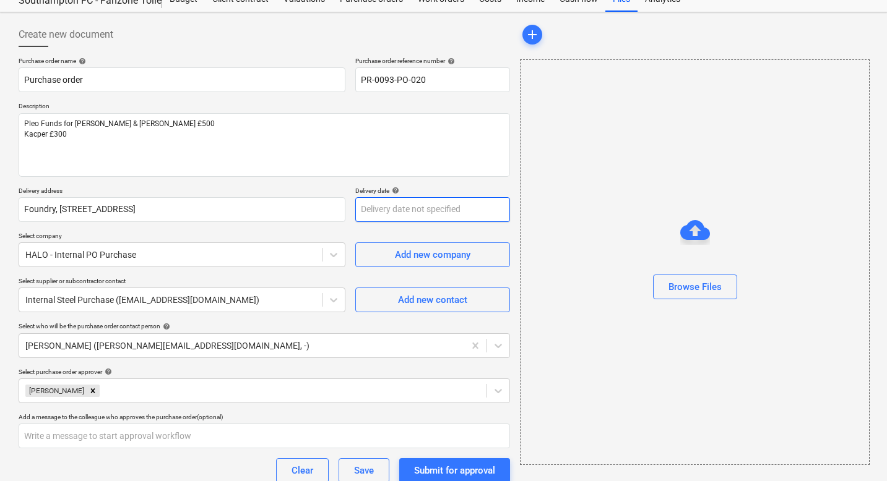
click at [437, 215] on body "Sales 5 Projects Contacts Company Consolidated Invoices Inbox 9+ Approvals form…" at bounding box center [443, 195] width 887 height 481
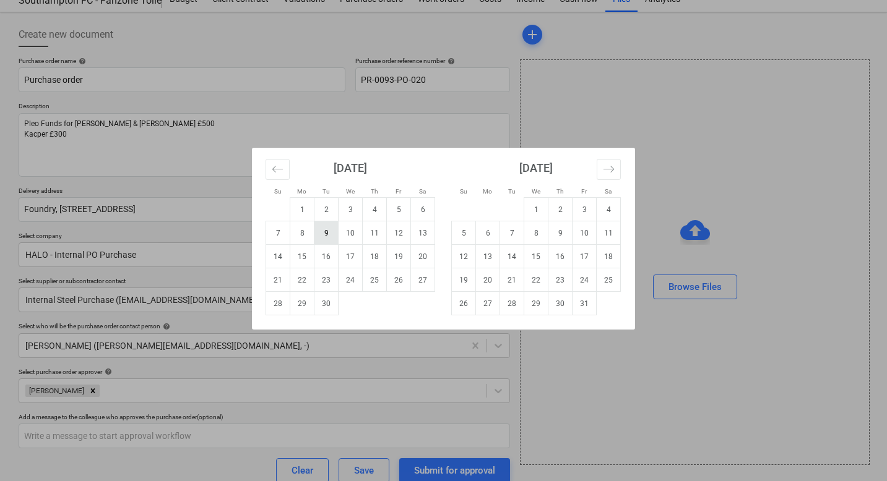
click at [325, 233] on td "9" at bounding box center [326, 234] width 24 height 24
type textarea "x"
type input "[DATE]"
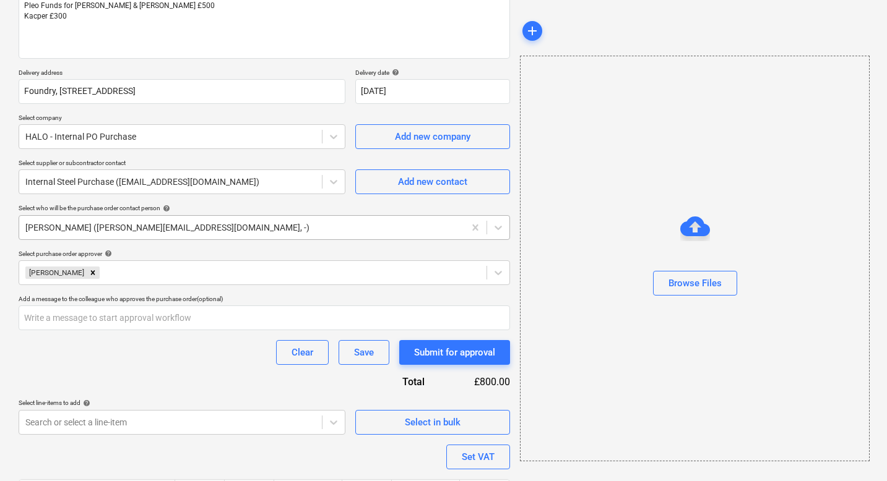
scroll to position [160, 0]
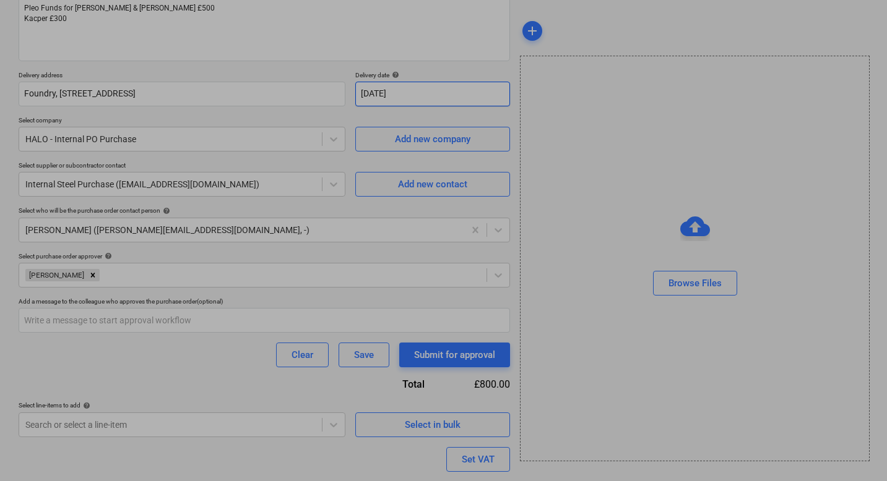
click at [396, 97] on body "Sales 5 Projects Contacts Company Consolidated Invoices Inbox 9+ Approvals form…" at bounding box center [443, 80] width 887 height 481
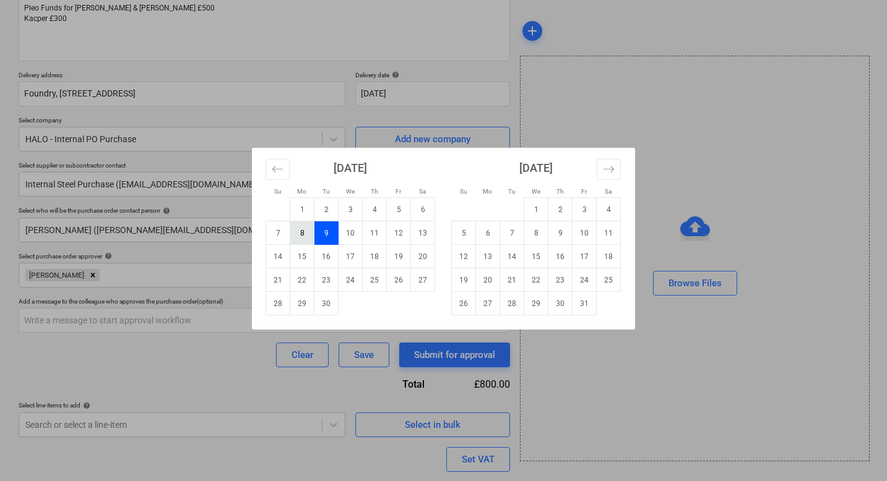
click at [300, 234] on td "8" at bounding box center [302, 234] width 24 height 24
type textarea "x"
type input "[DATE]"
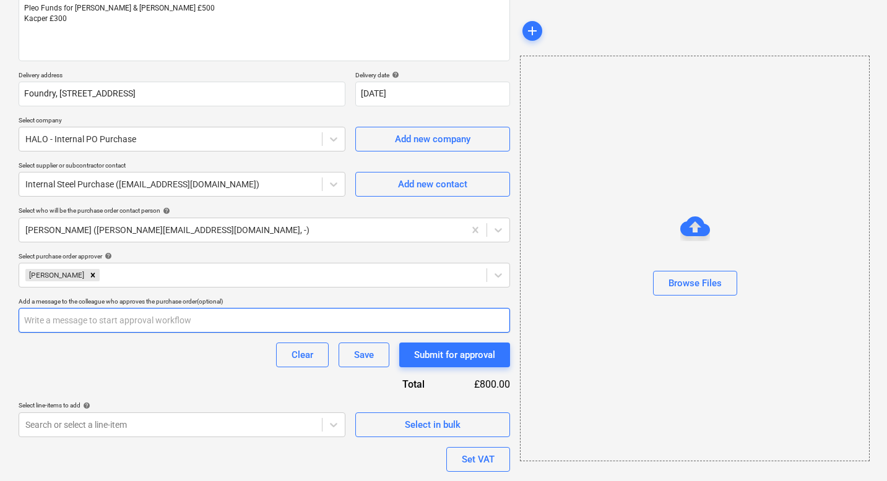
scroll to position [273, 0]
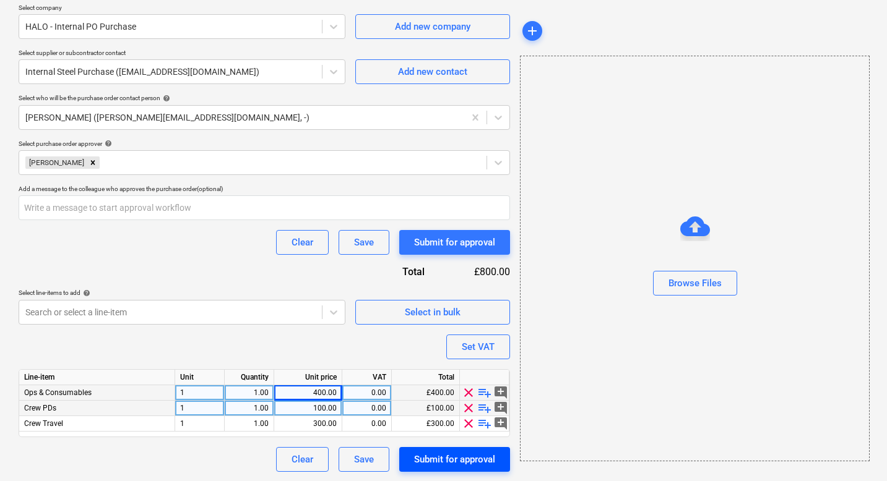
click at [434, 460] on div "Submit for approval" at bounding box center [454, 460] width 81 height 16
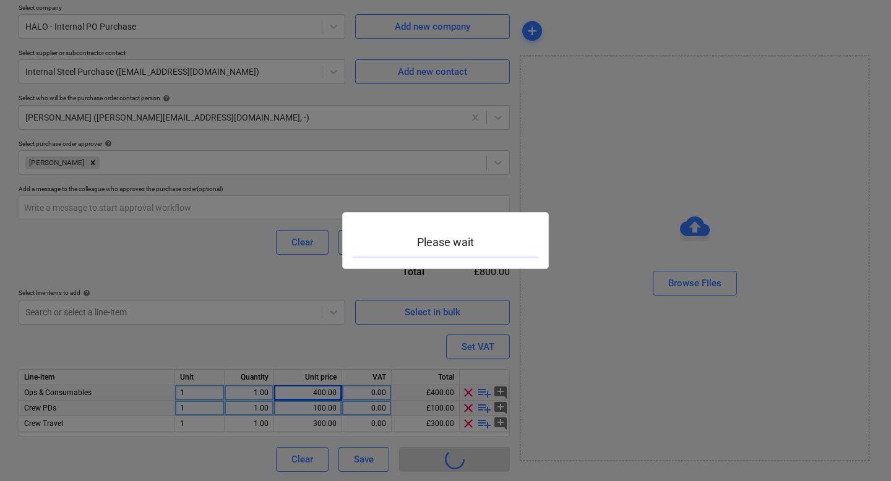
type textarea "x"
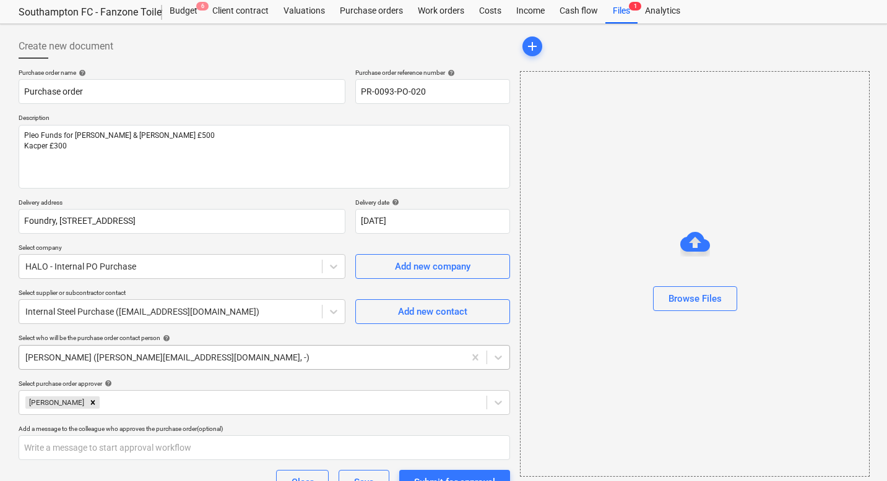
scroll to position [20, 0]
